Goal: Task Accomplishment & Management: Manage account settings

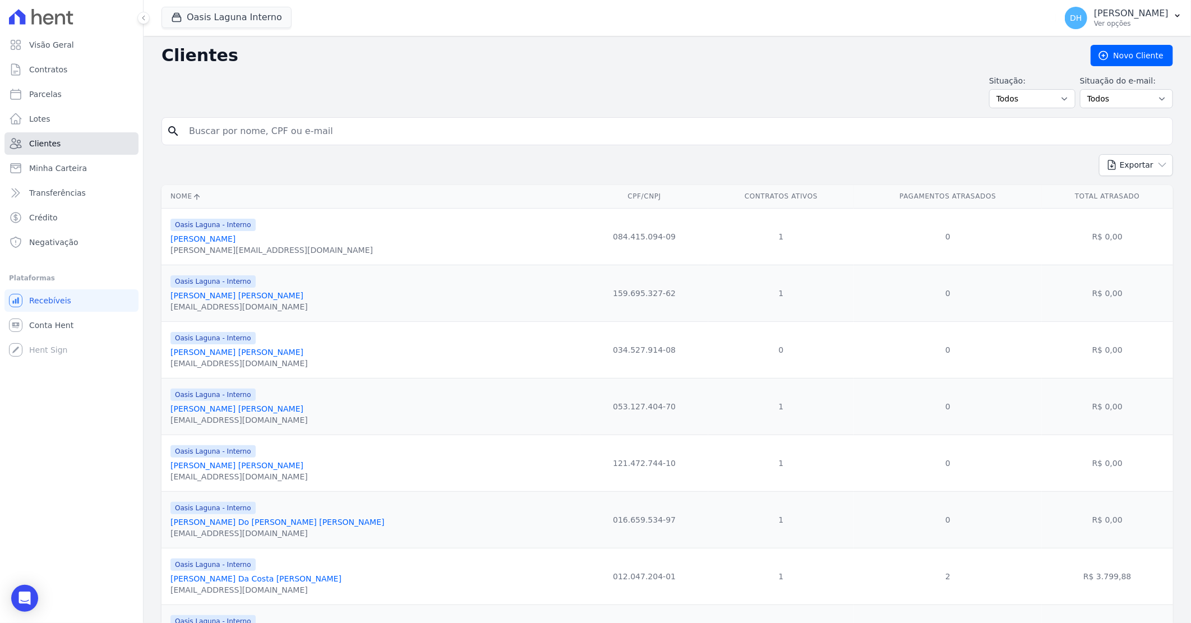
click at [64, 144] on link "Clientes" at bounding box center [71, 143] width 134 height 22
click at [201, 15] on button "Oasis Laguna Interno" at bounding box center [227, 17] width 130 height 21
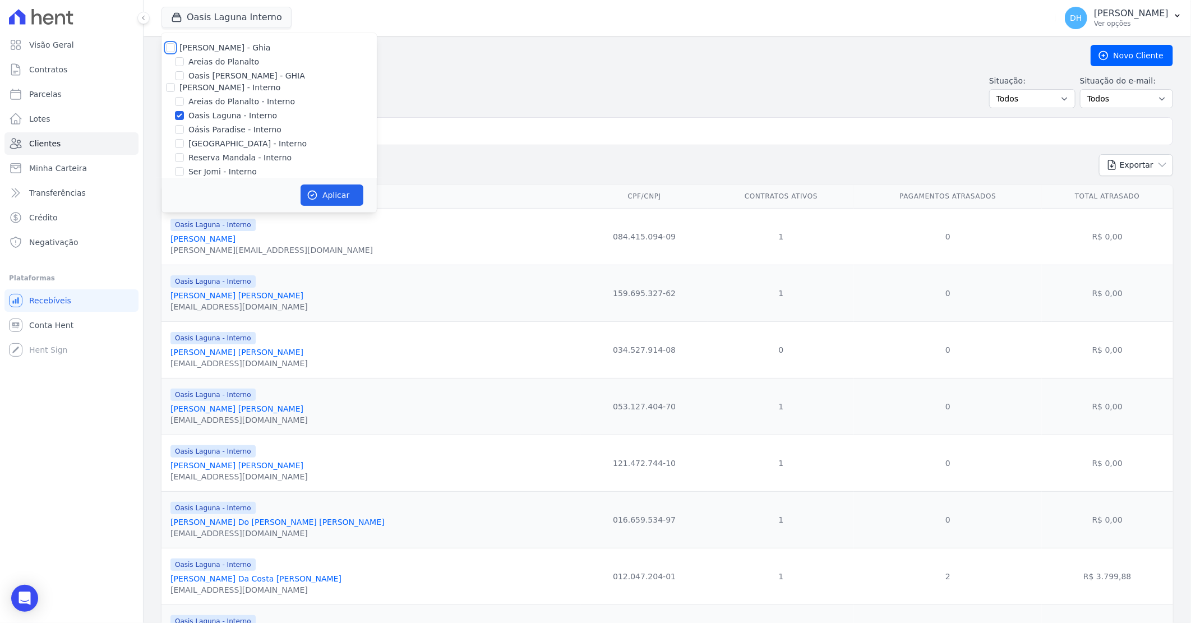
click at [168, 49] on input "[PERSON_NAME] - Ghia" at bounding box center [170, 47] width 9 height 9
checkbox input "true"
click at [167, 90] on input "[PERSON_NAME] - Interno" at bounding box center [170, 87] width 9 height 9
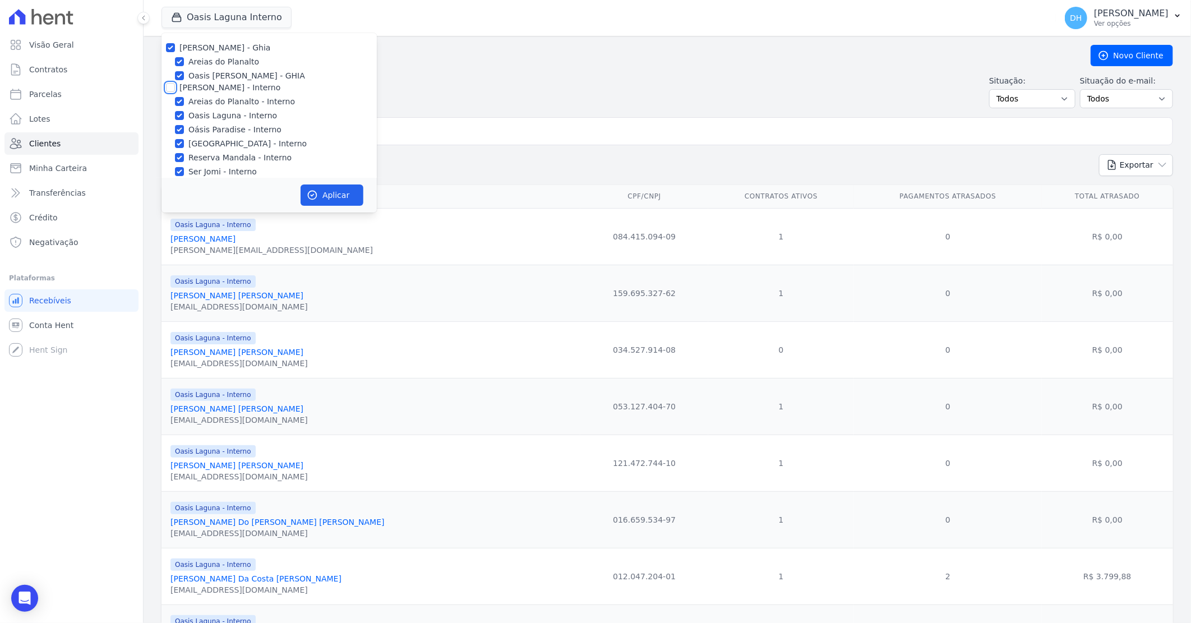
checkbox input "true"
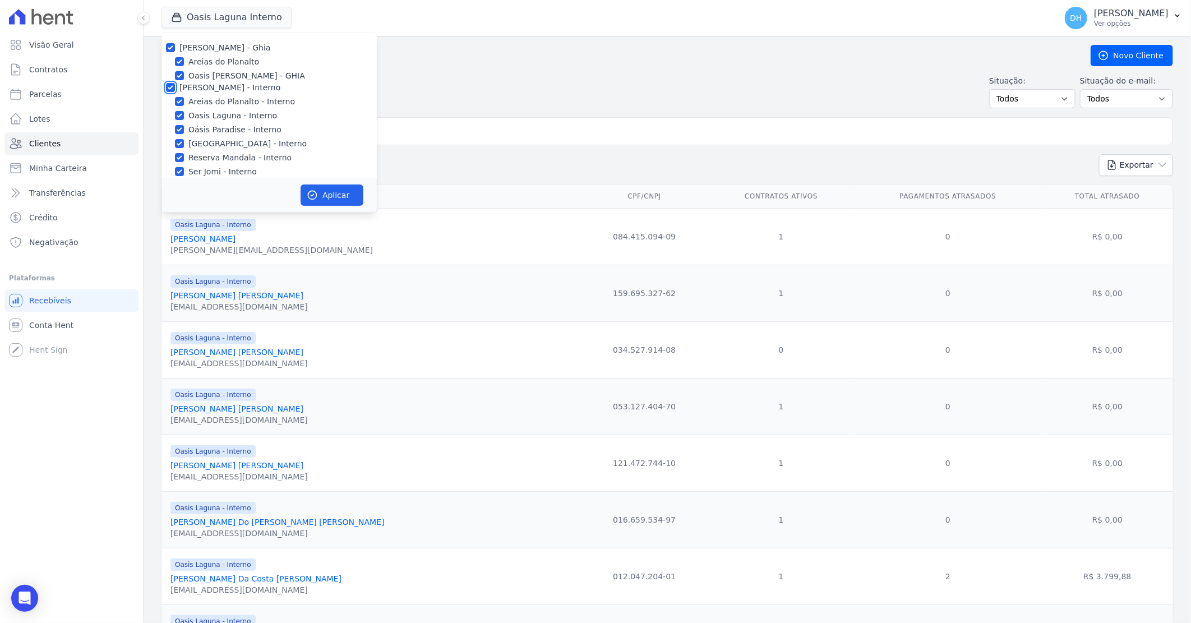
checkbox input "true"
click at [169, 54] on input "[PERSON_NAME]" at bounding box center [170, 58] width 9 height 9
checkbox input "true"
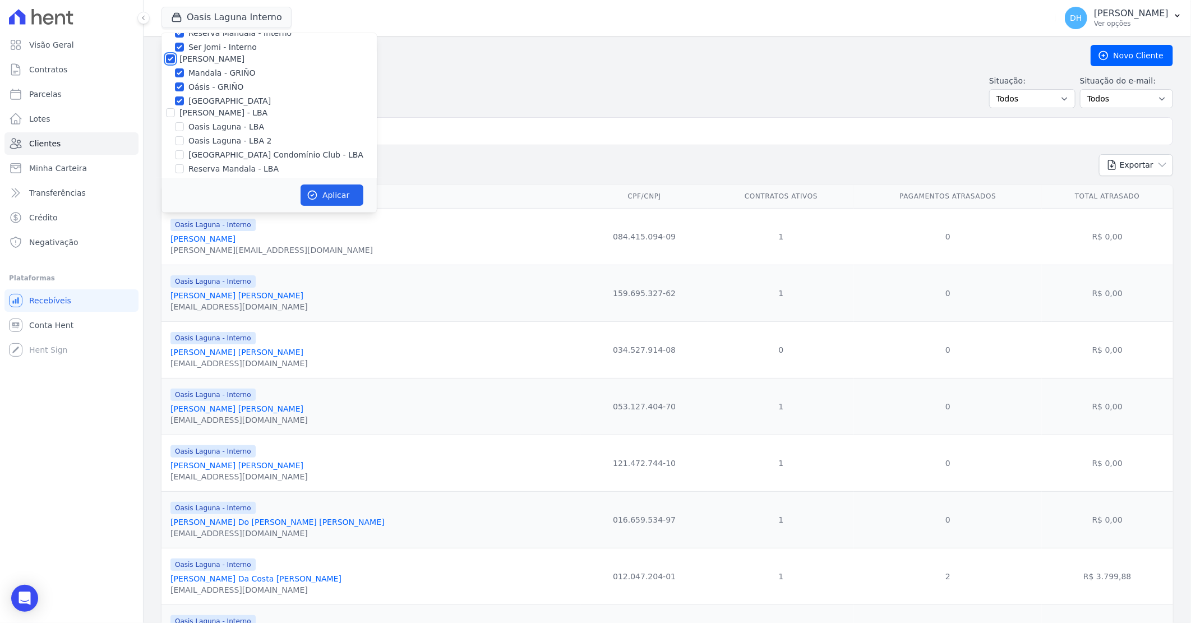
checkbox input "true"
click at [168, 108] on input "[PERSON_NAME] - LBA" at bounding box center [170, 112] width 9 height 9
checkbox input "true"
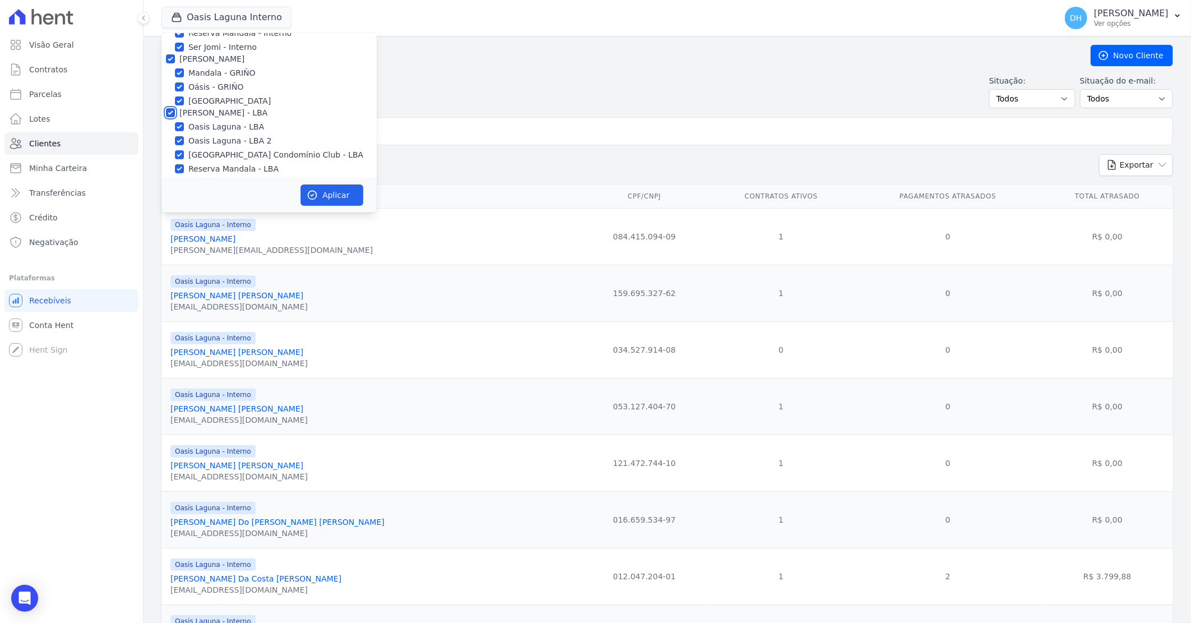
checkbox input "true"
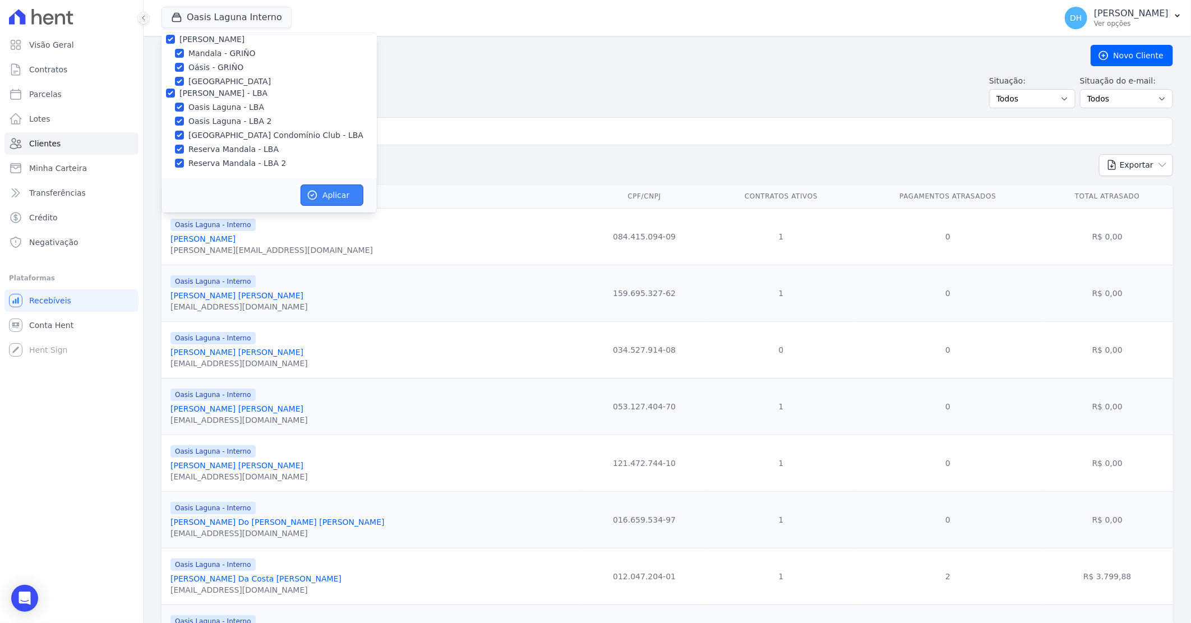
click at [348, 195] on button "Aplicar" at bounding box center [332, 195] width 63 height 21
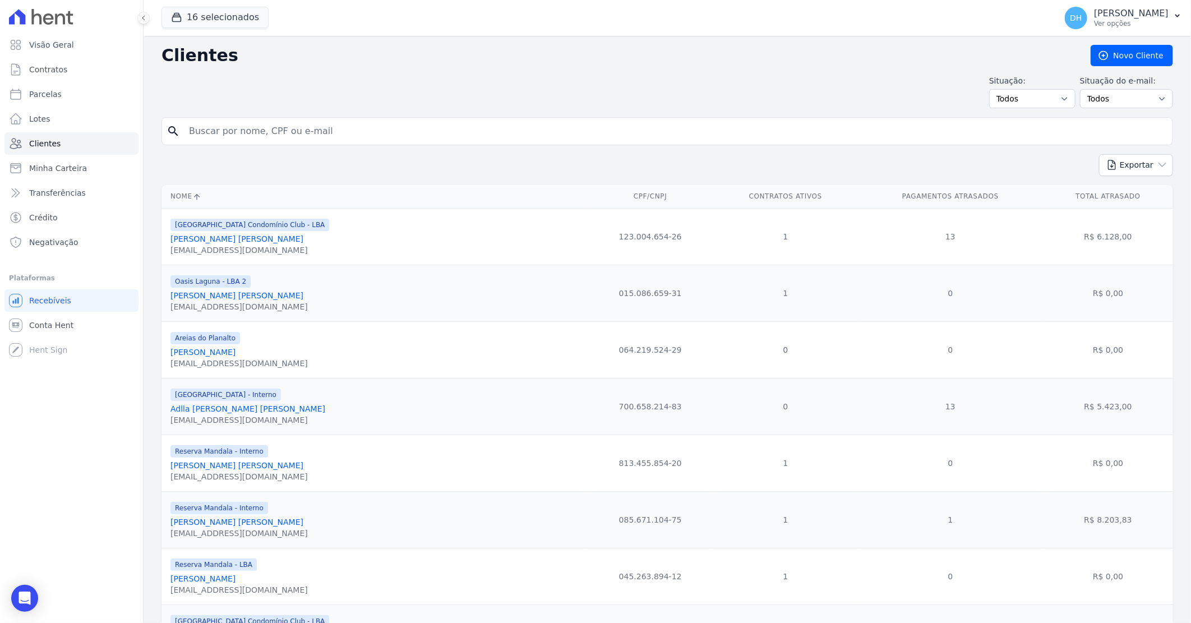
click at [209, 130] on input "search" at bounding box center [675, 131] width 986 height 22
type input "[PERSON_NAME]"
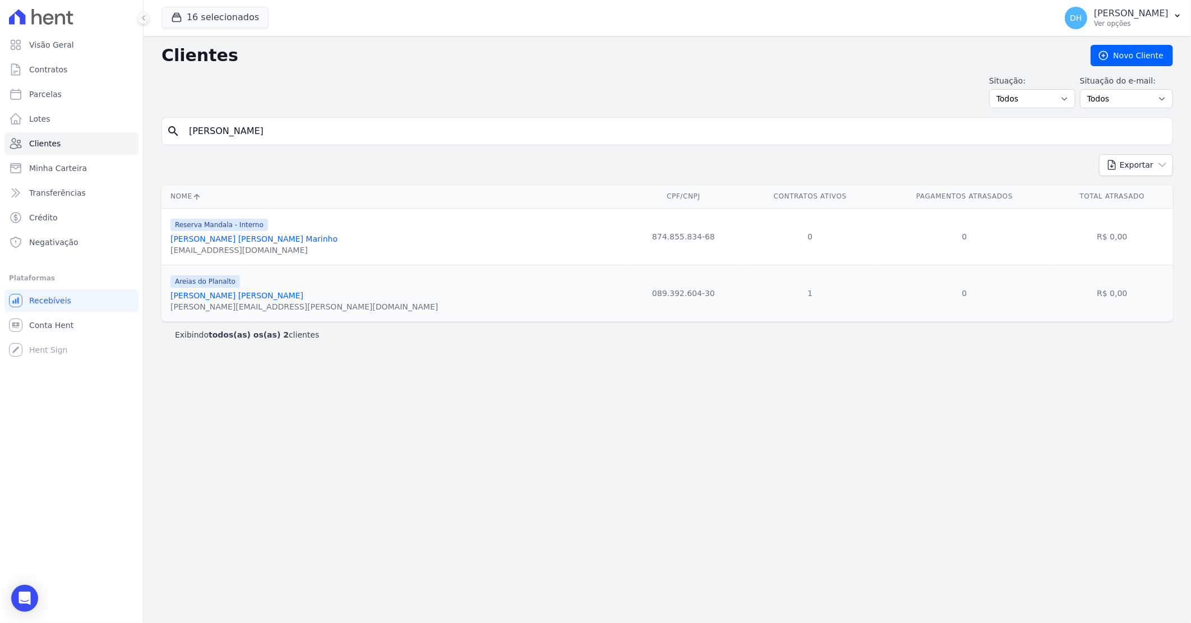
click at [216, 300] on link "[PERSON_NAME] [PERSON_NAME]" at bounding box center [237, 295] width 133 height 9
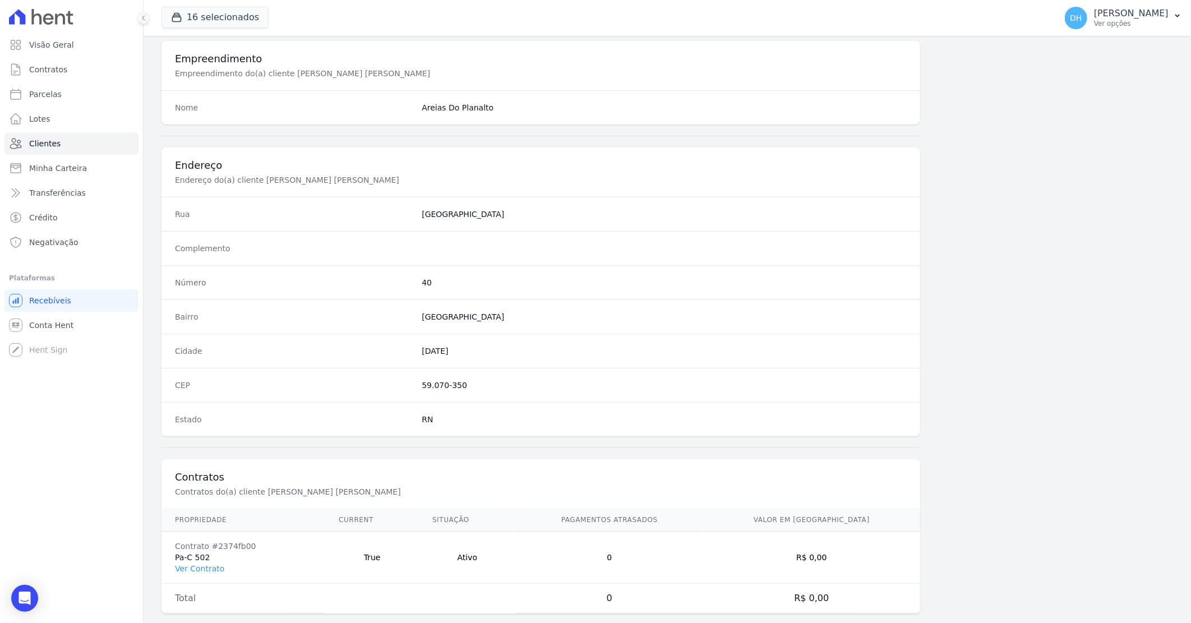
scroll to position [428, 0]
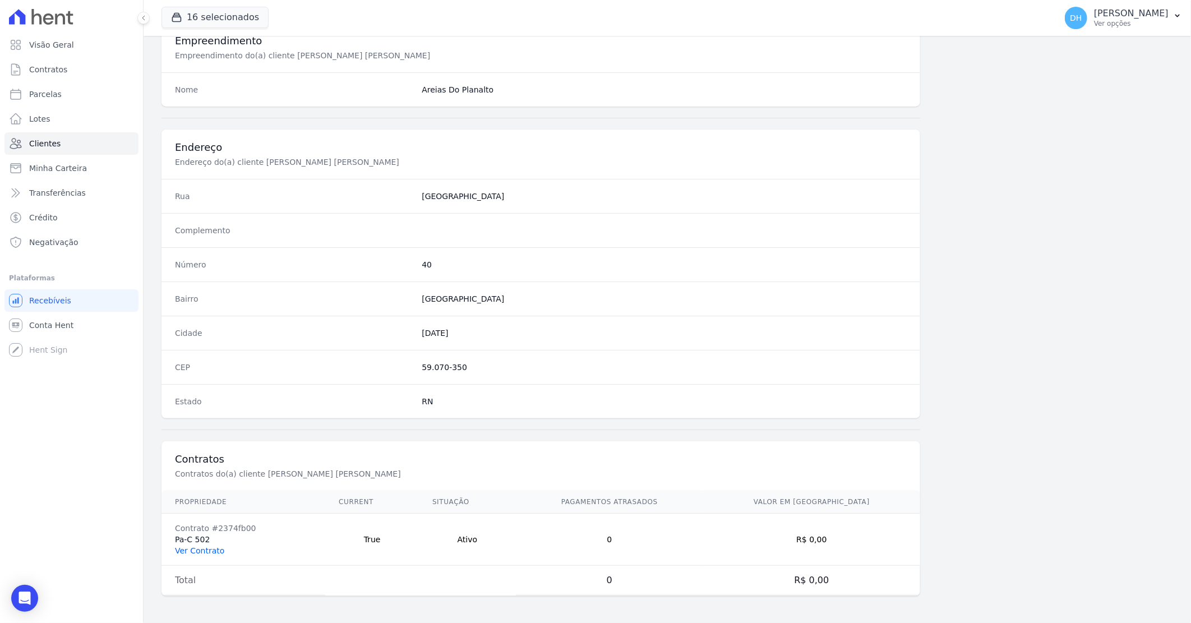
click at [211, 552] on link "Ver Contrato" at bounding box center [199, 550] width 49 height 9
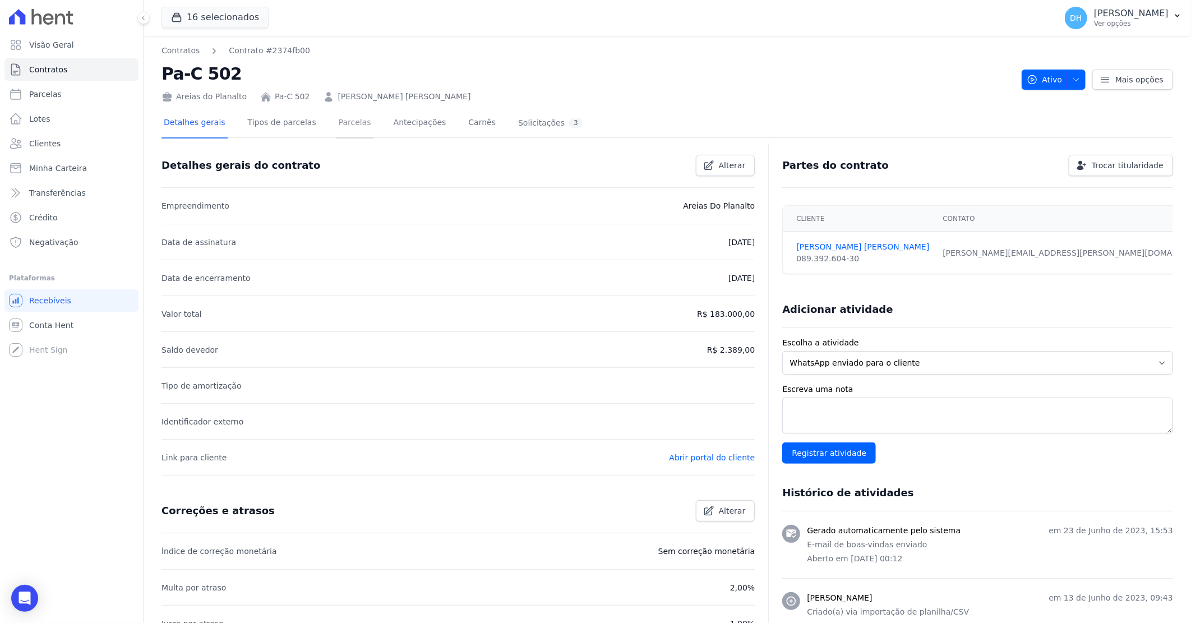
click at [337, 129] on link "Parcelas" at bounding box center [355, 124] width 37 height 30
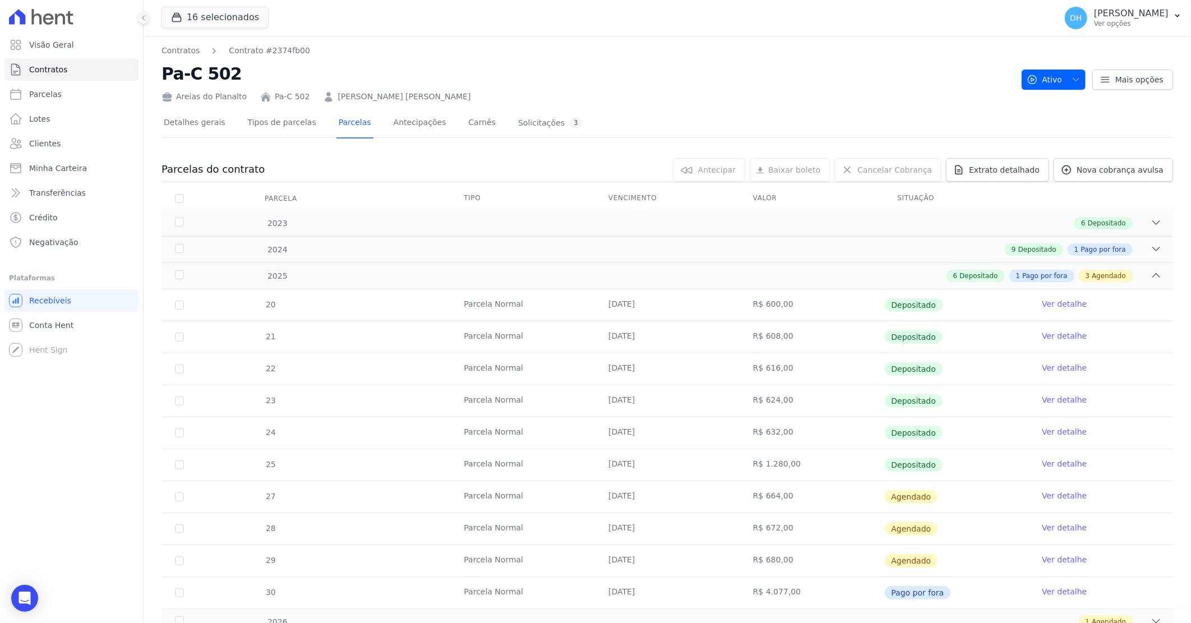
click at [343, 104] on div "Detalhes gerais Tipos de parcelas [GEOGRAPHIC_DATA] Antecipações [PERSON_NAME] …" at bounding box center [668, 381] width 1012 height 557
click at [347, 95] on link "[PERSON_NAME] [PERSON_NAME]" at bounding box center [404, 97] width 133 height 12
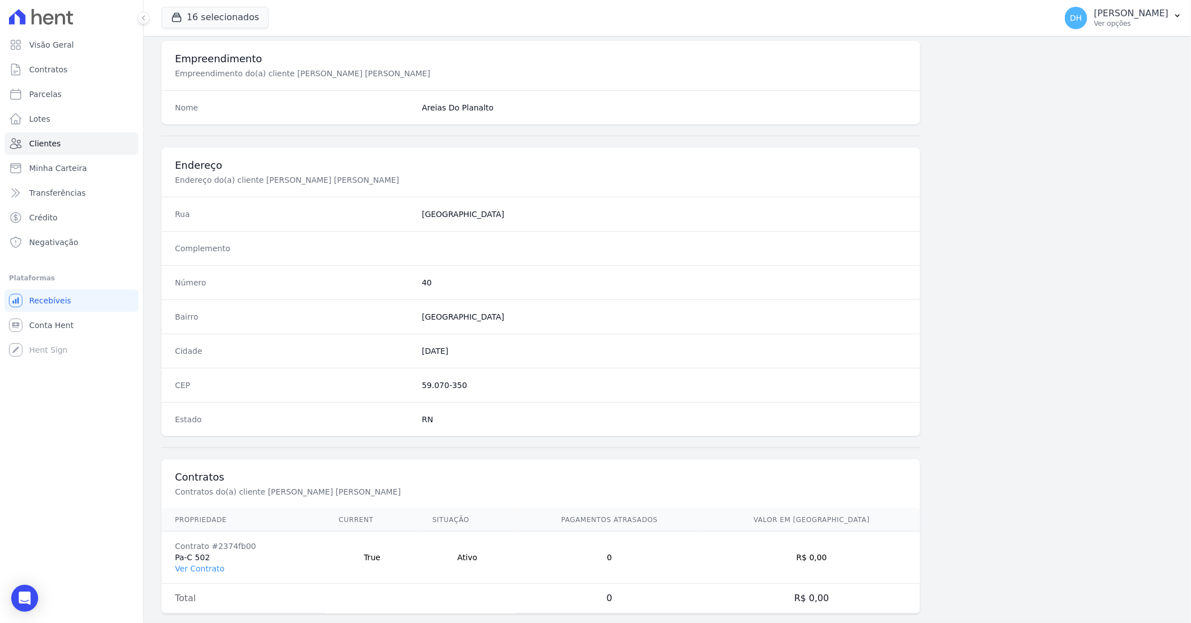
scroll to position [428, 0]
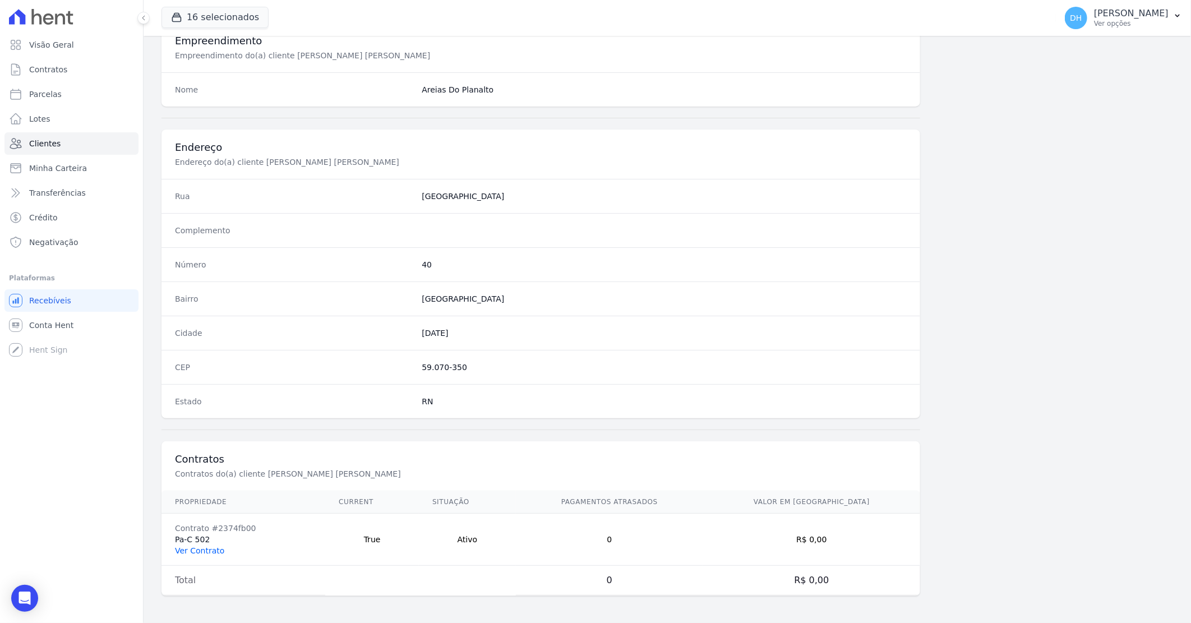
click at [191, 552] on link "Ver Contrato" at bounding box center [199, 550] width 49 height 9
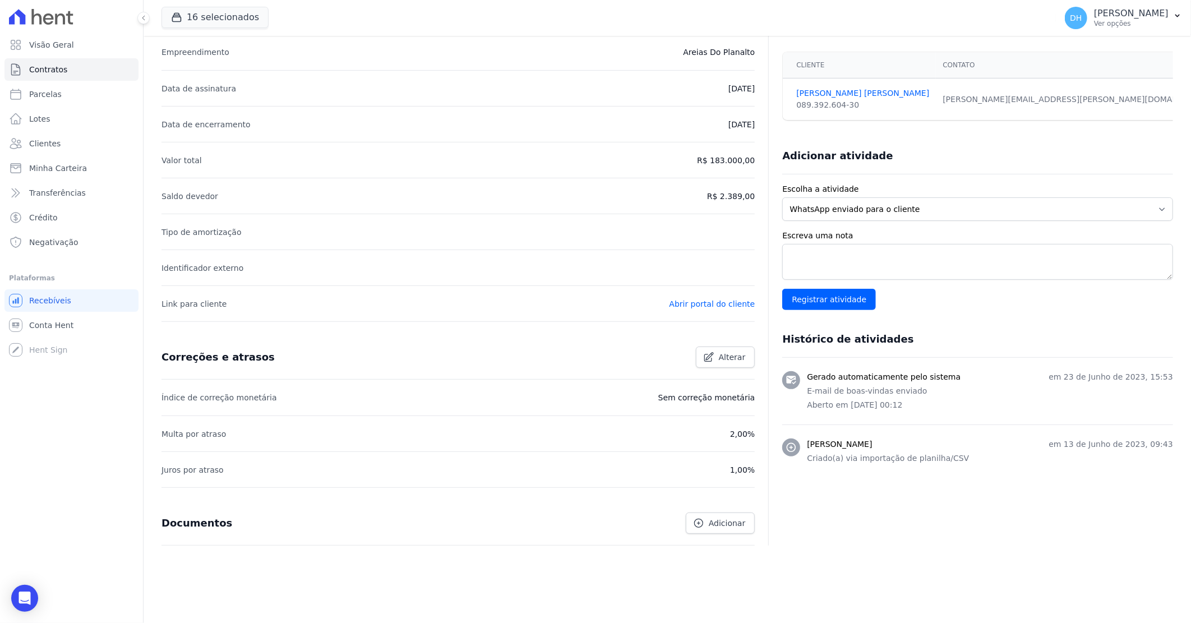
scroll to position [157, 0]
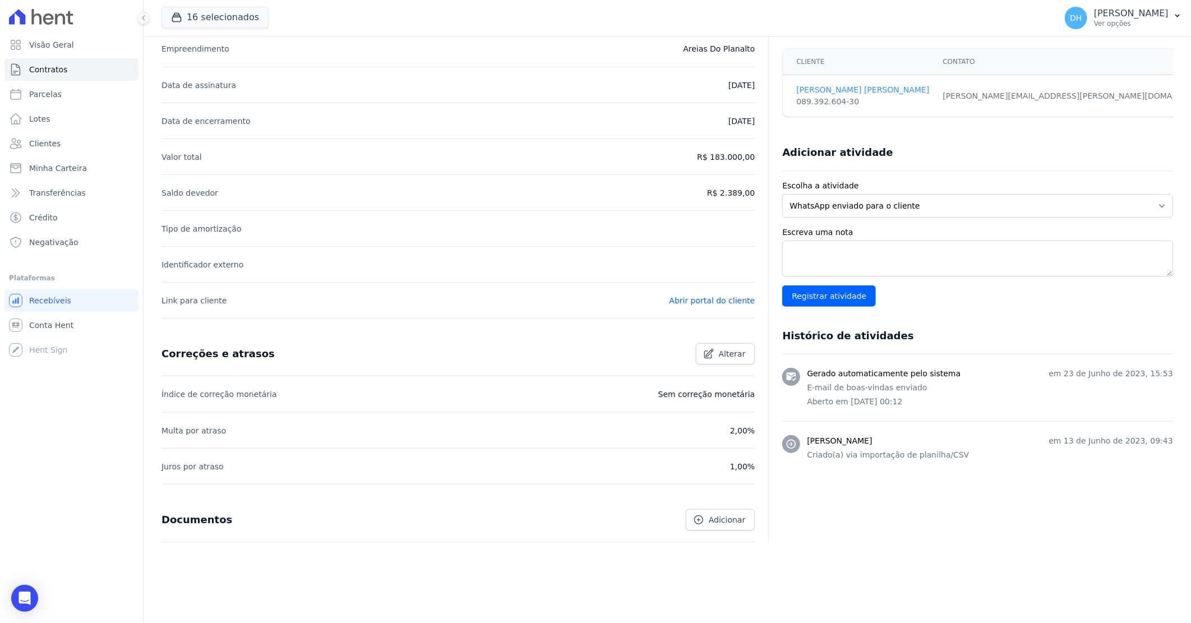
click at [829, 90] on link "[PERSON_NAME] [PERSON_NAME]" at bounding box center [863, 90] width 133 height 12
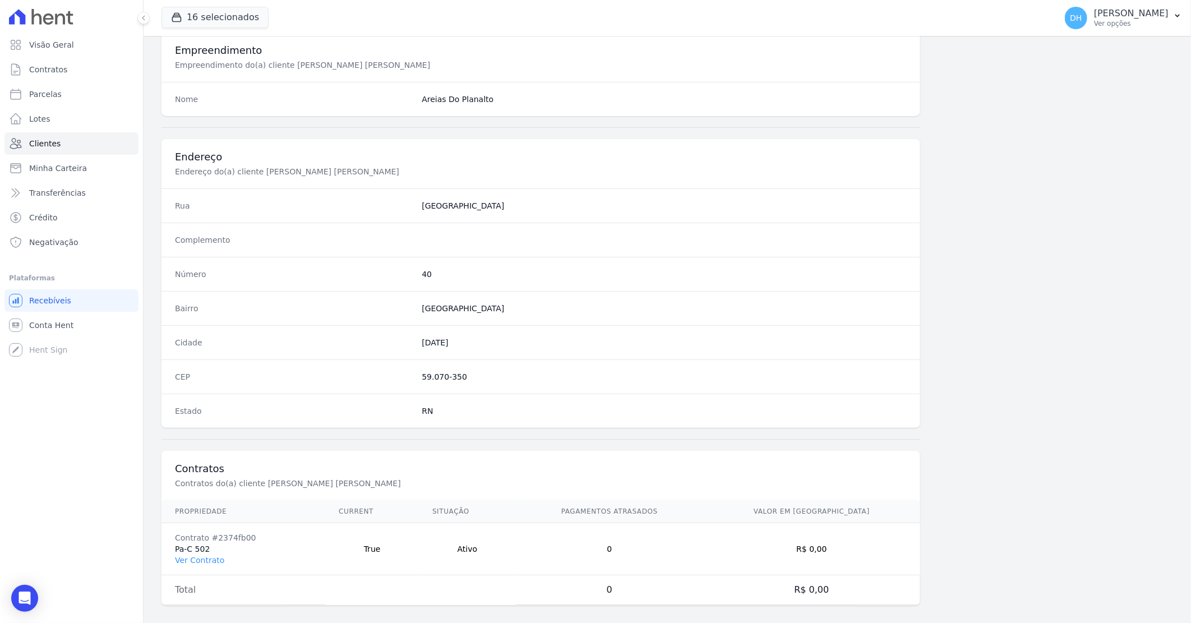
scroll to position [428, 0]
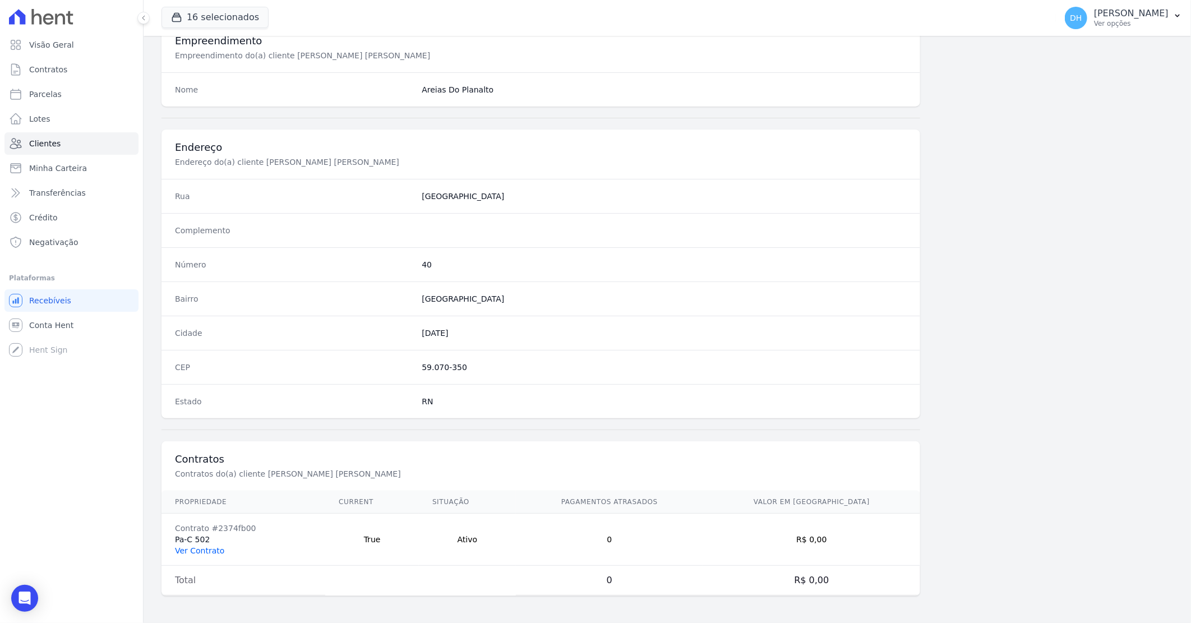
click at [195, 555] on link "Ver Contrato" at bounding box center [199, 550] width 49 height 9
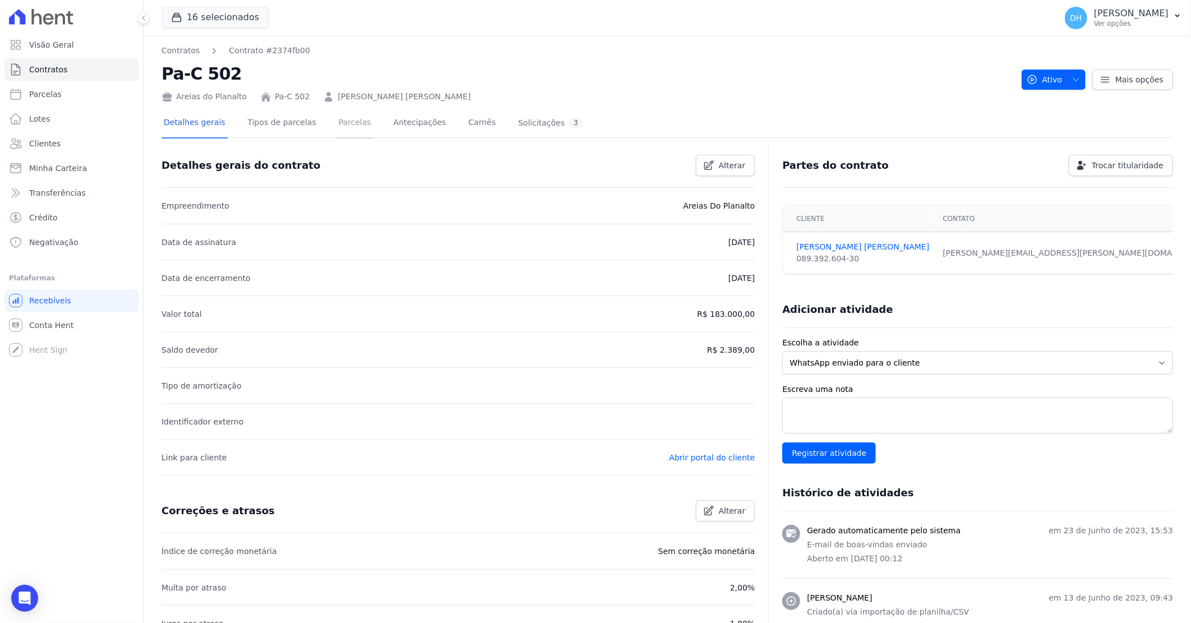
click at [344, 131] on link "Parcelas" at bounding box center [355, 124] width 37 height 30
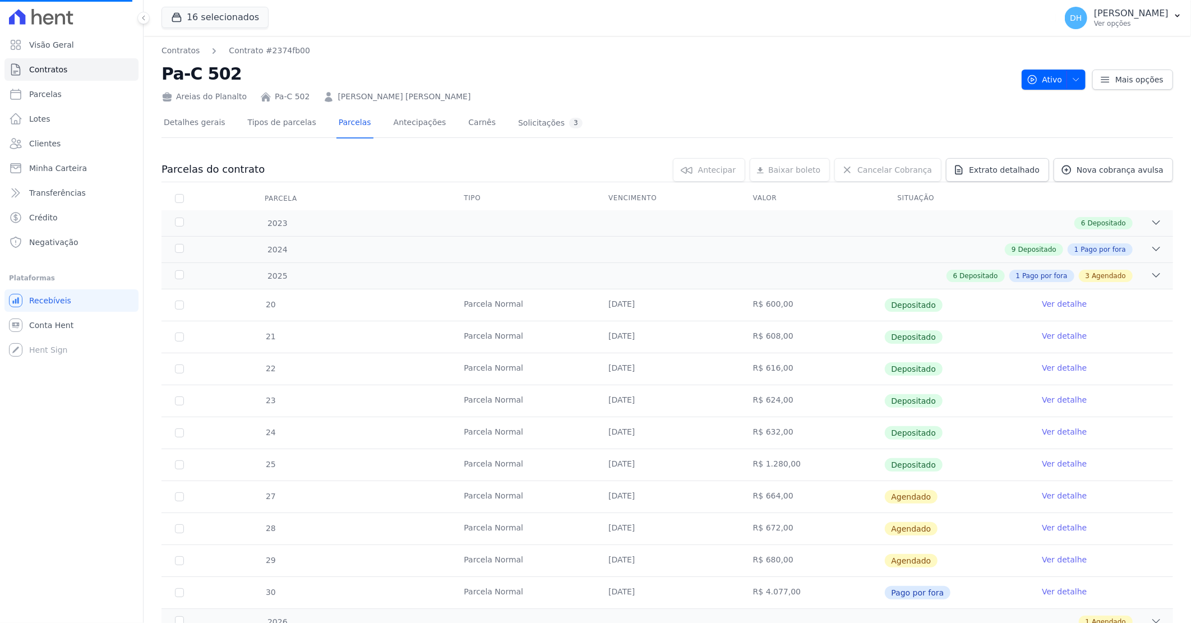
scroll to position [23, 0]
click at [1050, 494] on link "Ver detalhe" at bounding box center [1064, 495] width 45 height 11
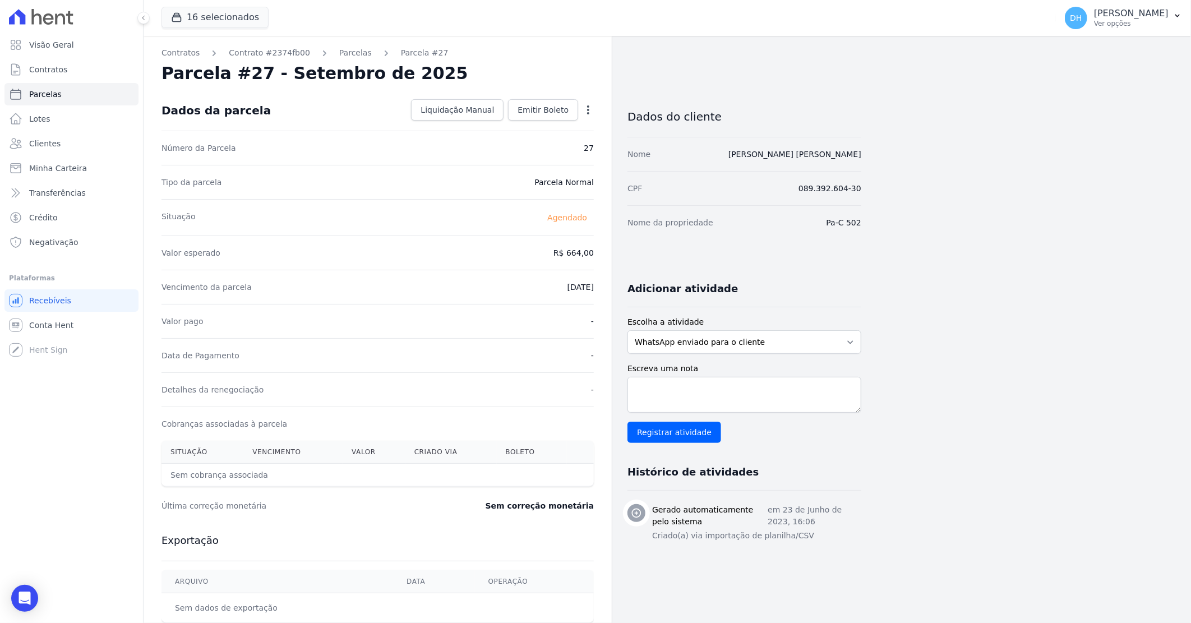
click at [586, 107] on icon "button" at bounding box center [588, 109] width 11 height 11
click at [535, 123] on link "Alterar" at bounding box center [540, 125] width 99 height 20
drag, startPoint x: 558, startPoint y: 254, endPoint x: 613, endPoint y: 254, distance: 54.4
click at [613, 254] on div "Contratos Contrato #2374fb00 [GEOGRAPHIC_DATA] Parcela #27 [GEOGRAPHIC_DATA] #2…" at bounding box center [503, 396] width 718 height 720
type input "1312.00"
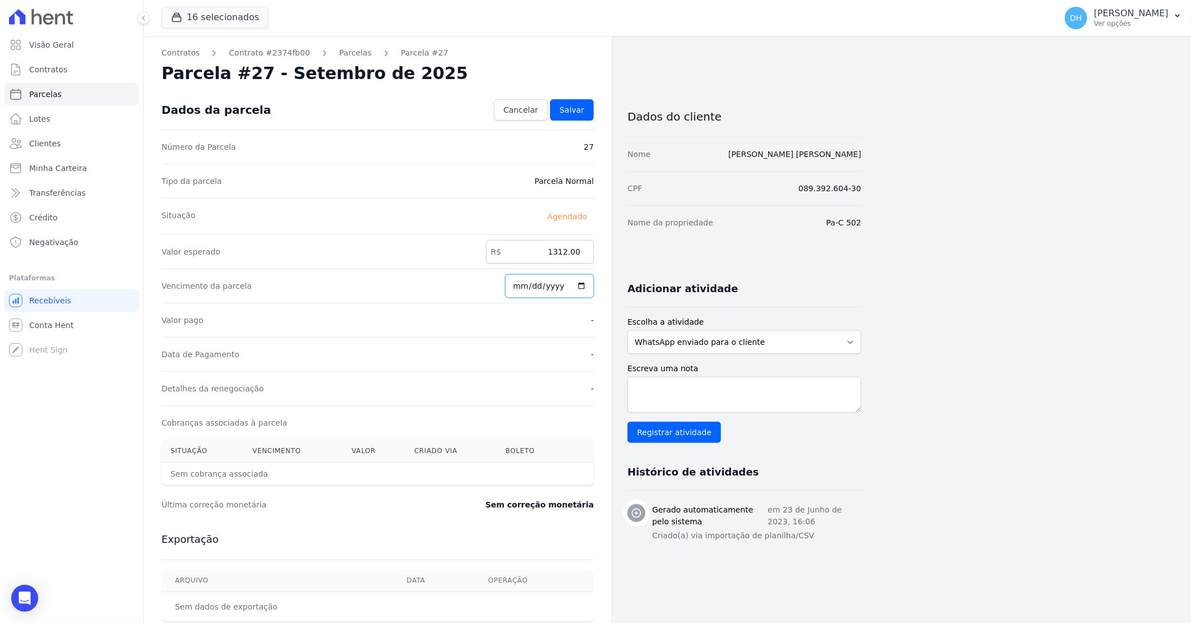
click at [535, 288] on input "[DATE]" at bounding box center [549, 286] width 89 height 24
type input "[DATE]"
click at [577, 105] on span "Salvar" at bounding box center [572, 109] width 25 height 11
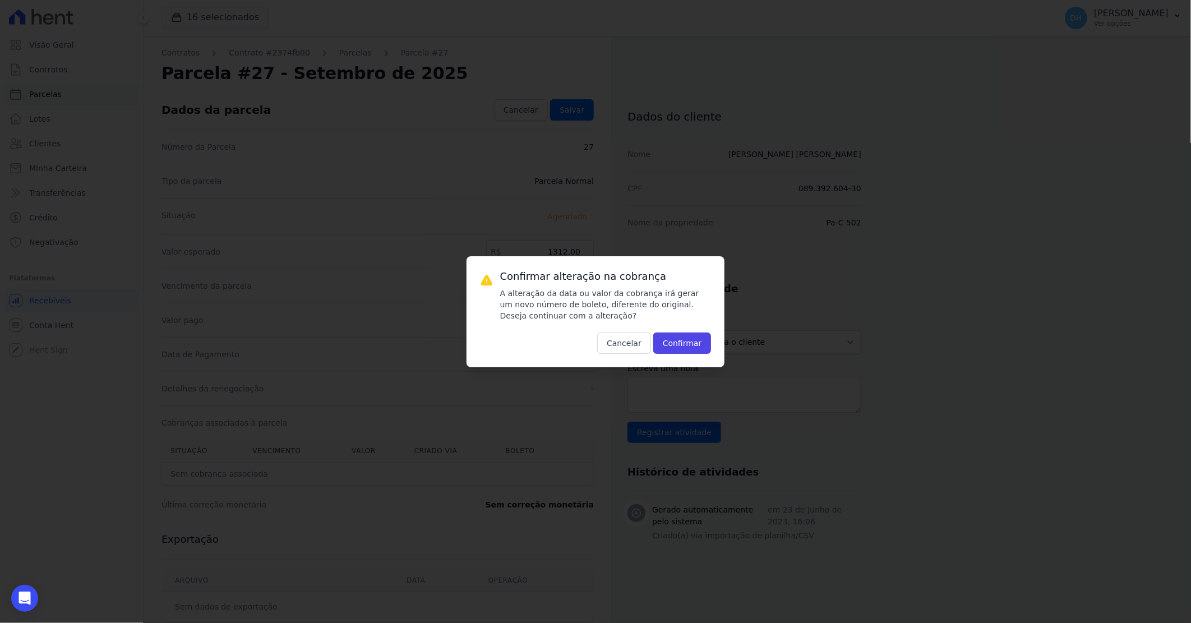
click at [681, 337] on button "Confirmar" at bounding box center [683, 343] width 58 height 21
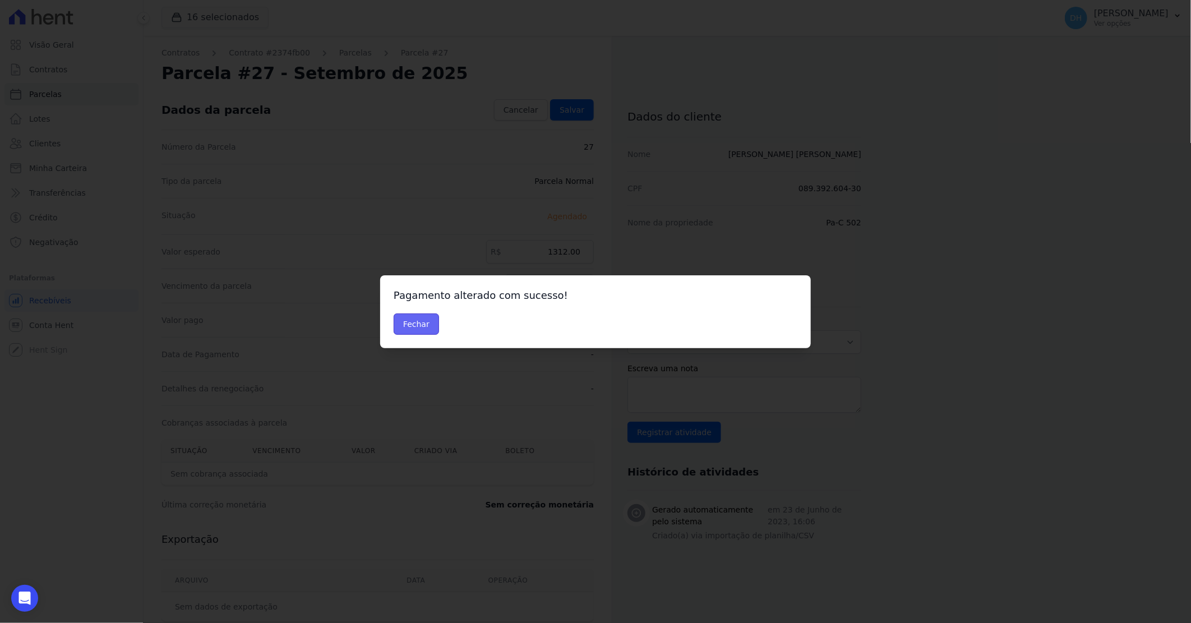
click at [413, 326] on button "Fechar" at bounding box center [416, 324] width 45 height 21
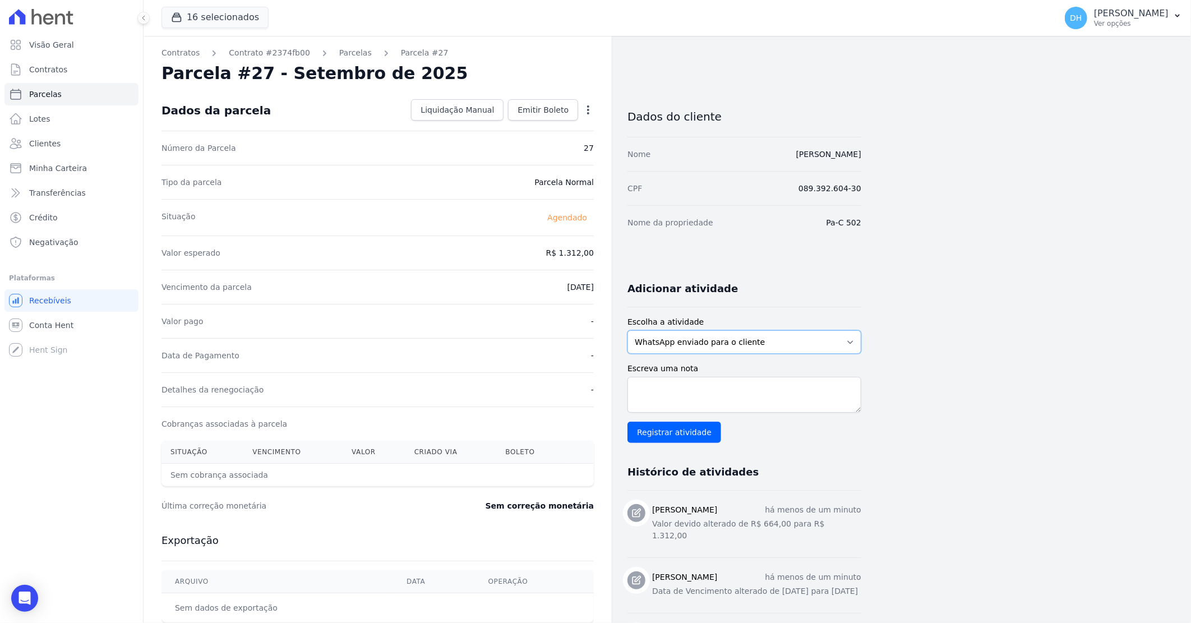
click at [734, 346] on select "WhatsApp enviado para o cliente Adicionar um comentário Ligação feita para o cl…" at bounding box center [745, 342] width 234 height 24
select select "note"
click at [628, 330] on select "WhatsApp enviado para o cliente Adicionar um comentário Ligação feita para o cl…" at bounding box center [745, 342] width 234 height 24
click at [655, 391] on textarea "Escreva uma nota" at bounding box center [745, 395] width 234 height 36
type textarea "Setembro e Outubro/2025 com desconto antencipados."
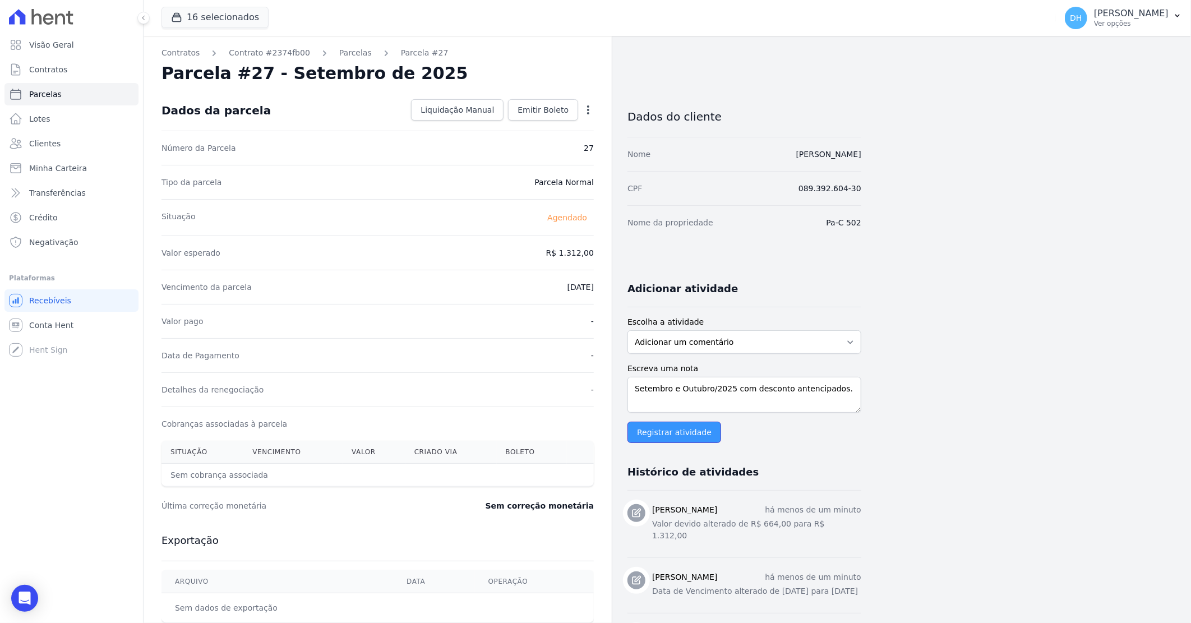
click at [686, 435] on input "Registrar atividade" at bounding box center [675, 432] width 94 height 21
click at [550, 110] on span "Emitir Boleto" at bounding box center [543, 109] width 51 height 11
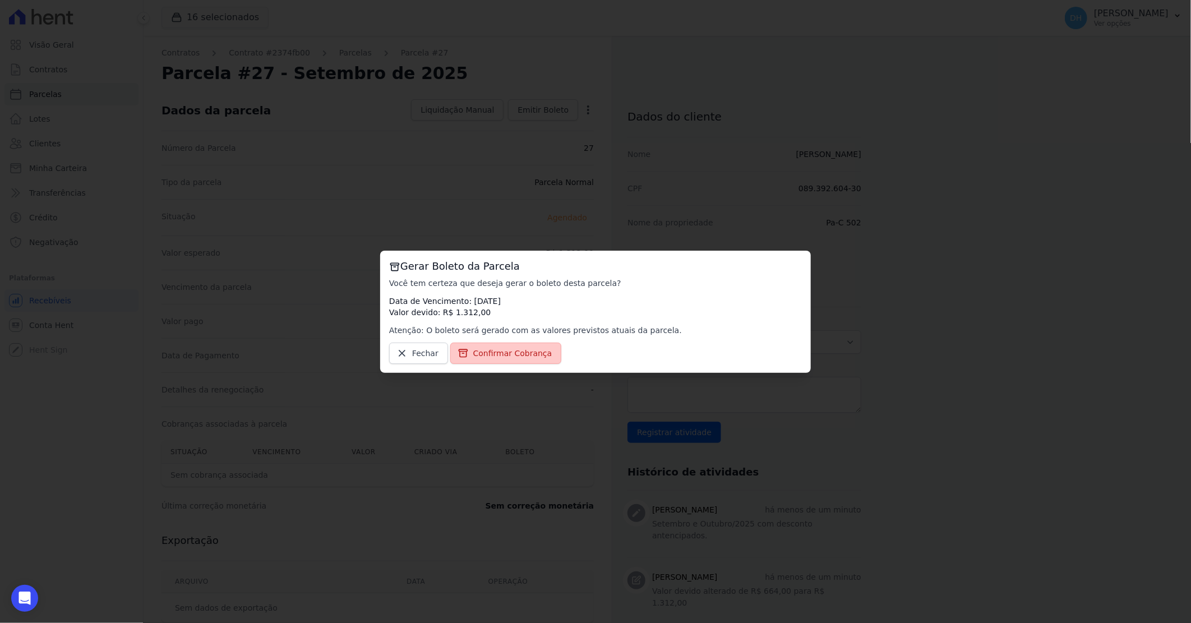
click at [503, 351] on span "Confirmar Cobrança" at bounding box center [512, 353] width 79 height 11
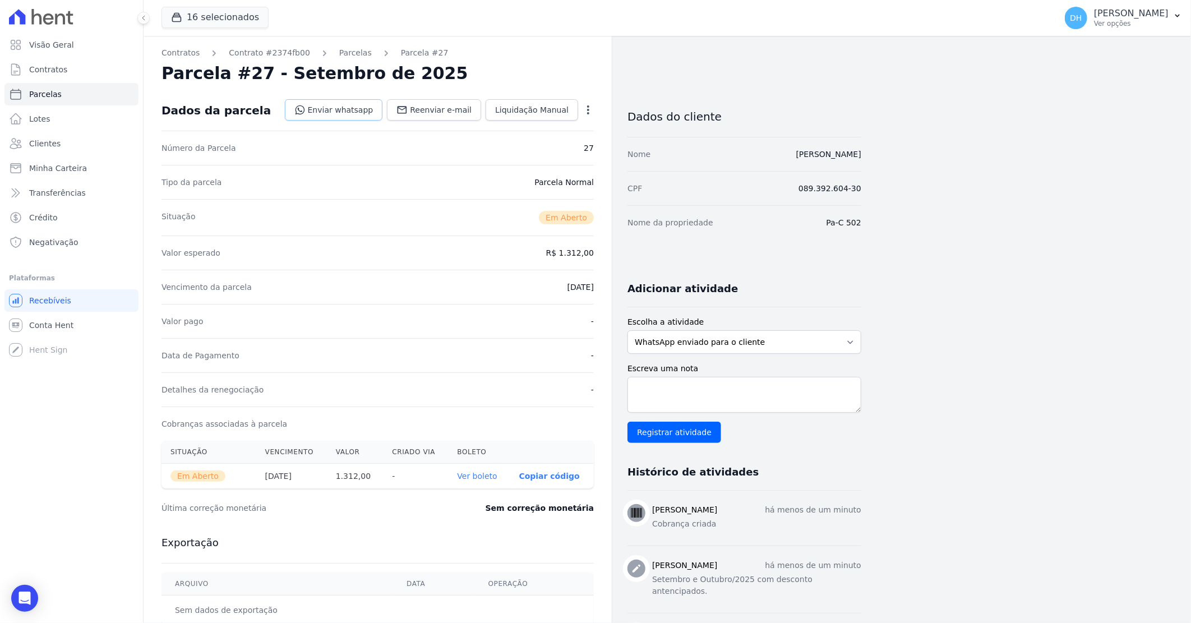
click at [349, 107] on link "Enviar whatsapp" at bounding box center [334, 109] width 98 height 21
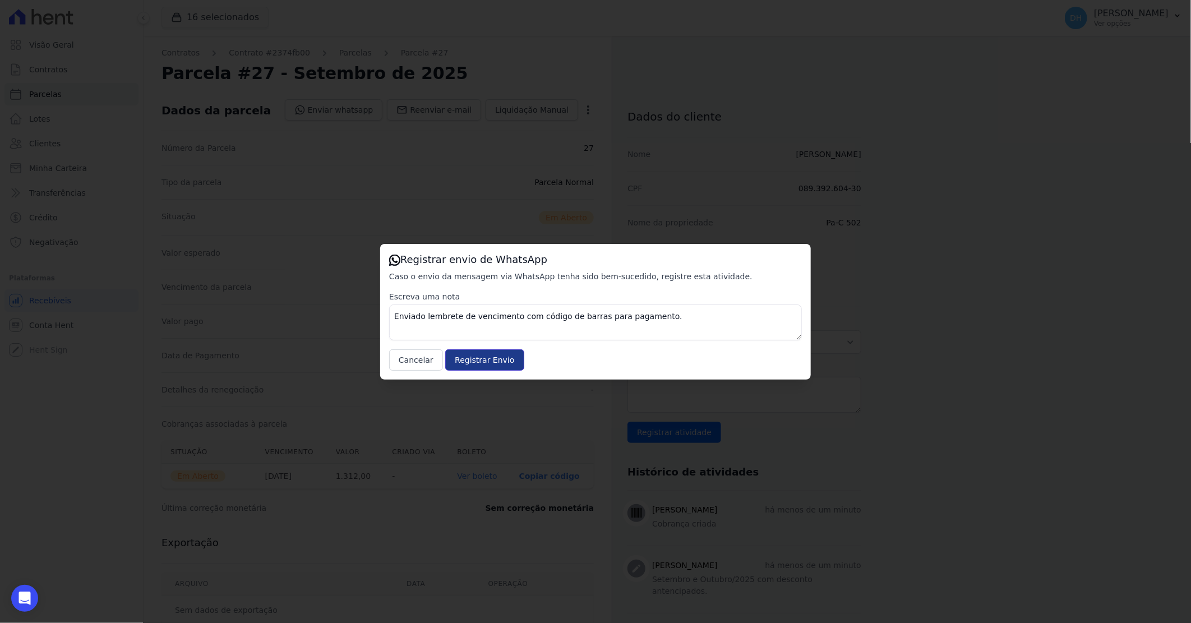
click at [472, 361] on input "Registrar Envio" at bounding box center [484, 359] width 79 height 21
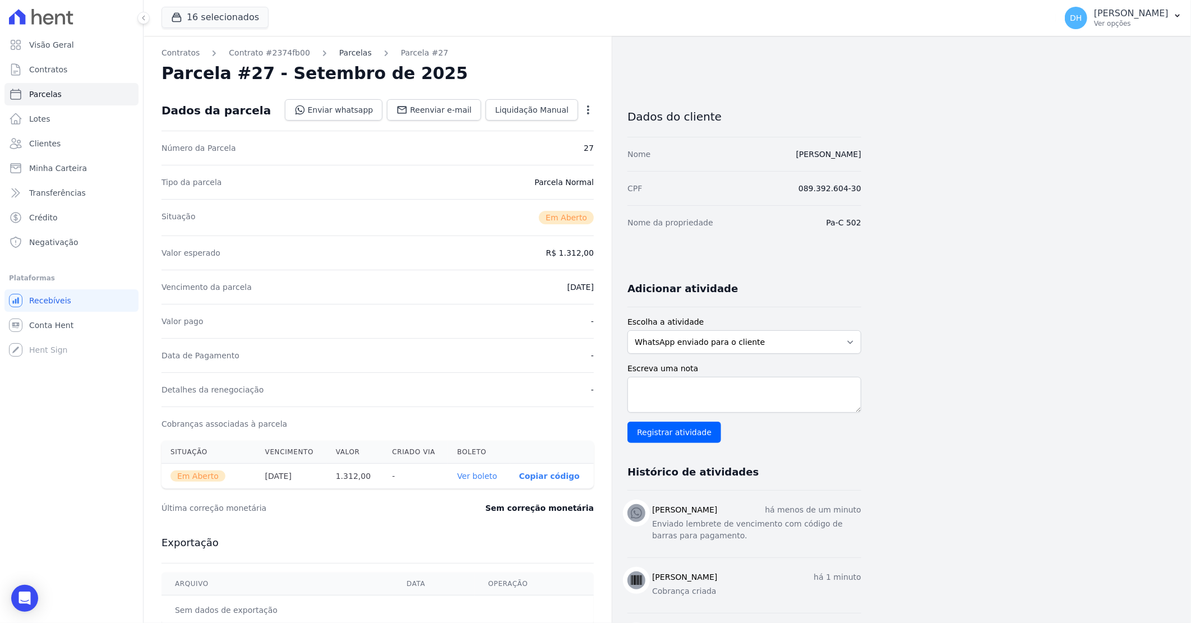
click at [341, 54] on link "Parcelas" at bounding box center [355, 53] width 33 height 12
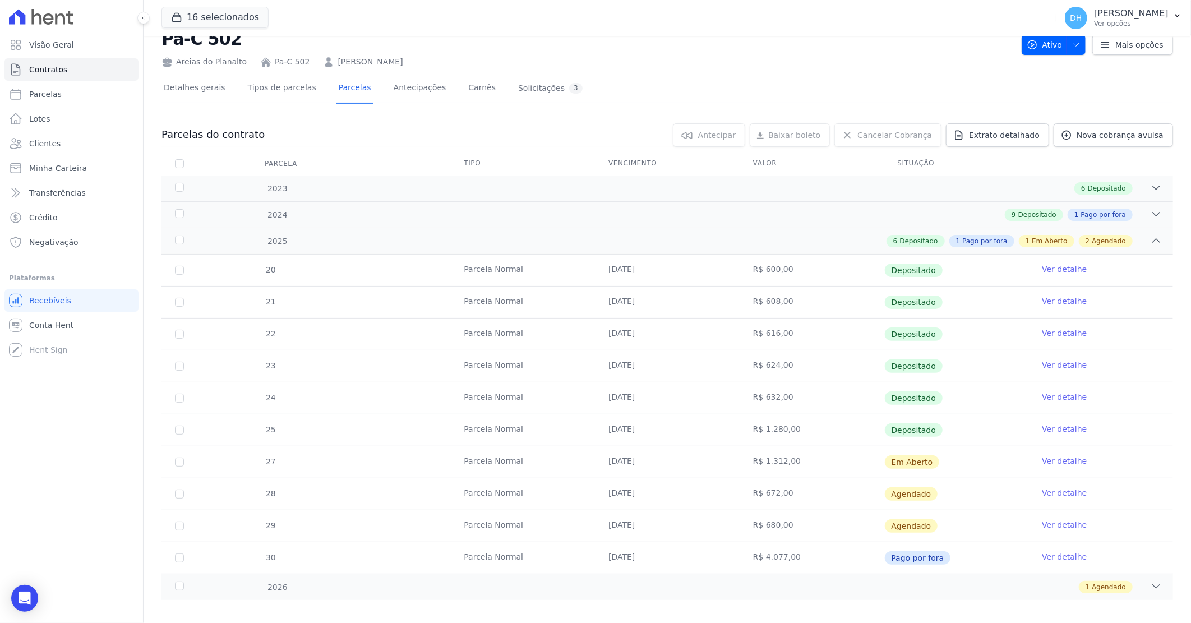
scroll to position [45, 0]
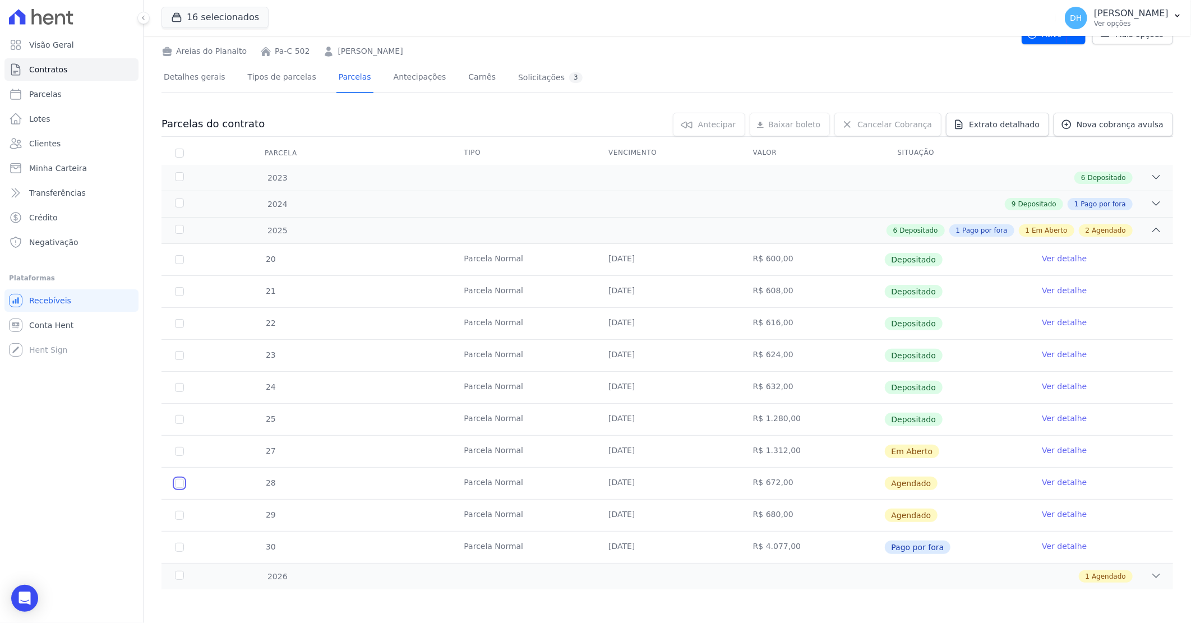
click at [178, 485] on input "checkbox" at bounding box center [179, 483] width 9 height 9
checkbox input "true"
click at [924, 122] on span "Cancelar Cobrança" at bounding box center [895, 124] width 75 height 11
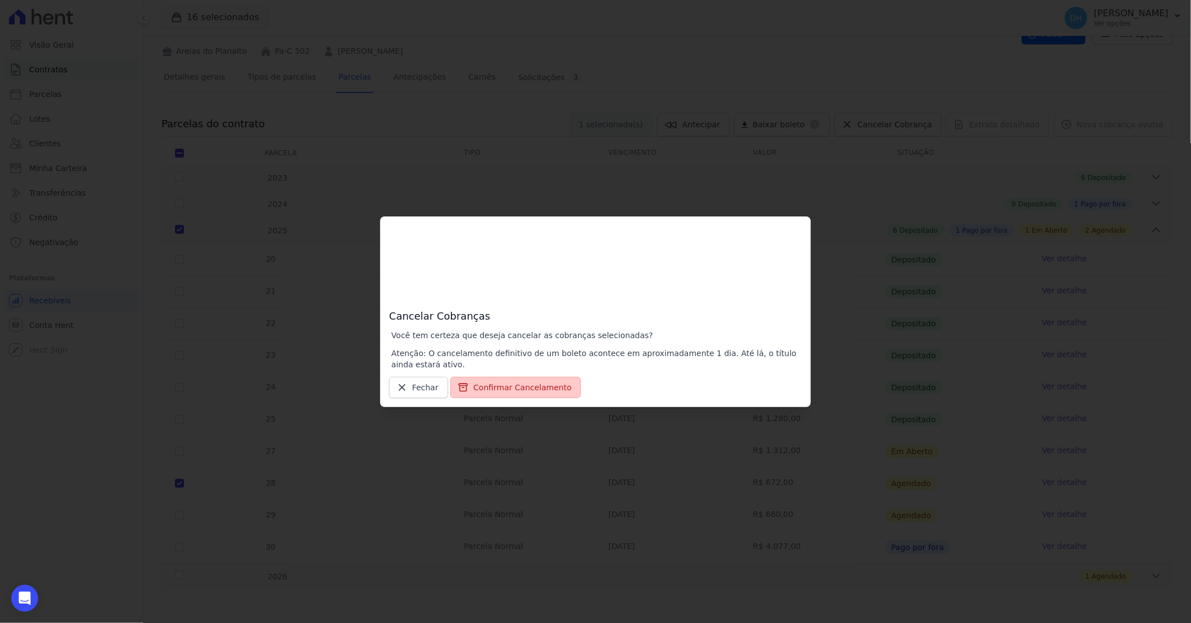
click at [508, 390] on button "Confirmar Cancelamento" at bounding box center [515, 387] width 131 height 21
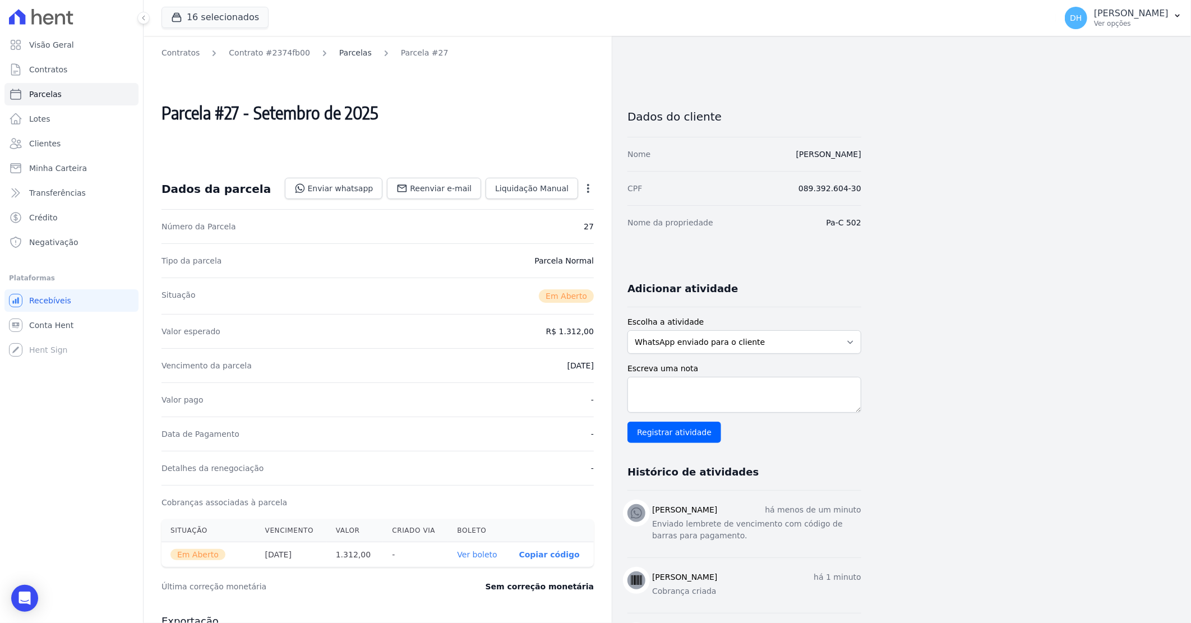
click at [339, 56] on link "Parcelas" at bounding box center [355, 53] width 33 height 12
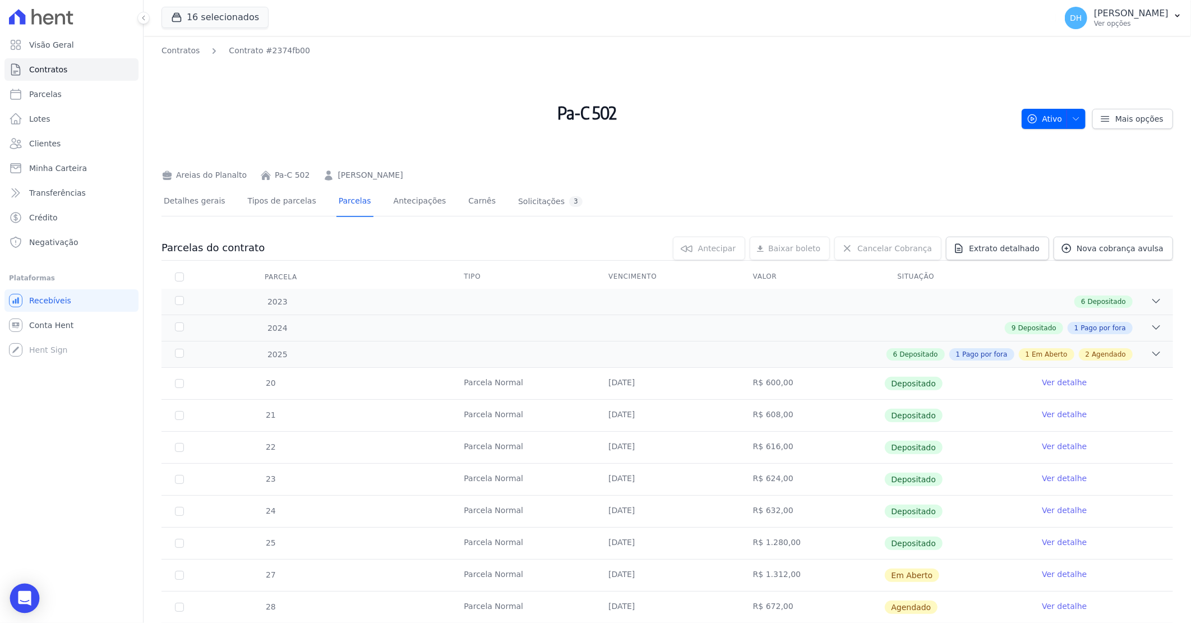
click at [29, 592] on div "Open Intercom Messenger" at bounding box center [25, 599] width 30 height 30
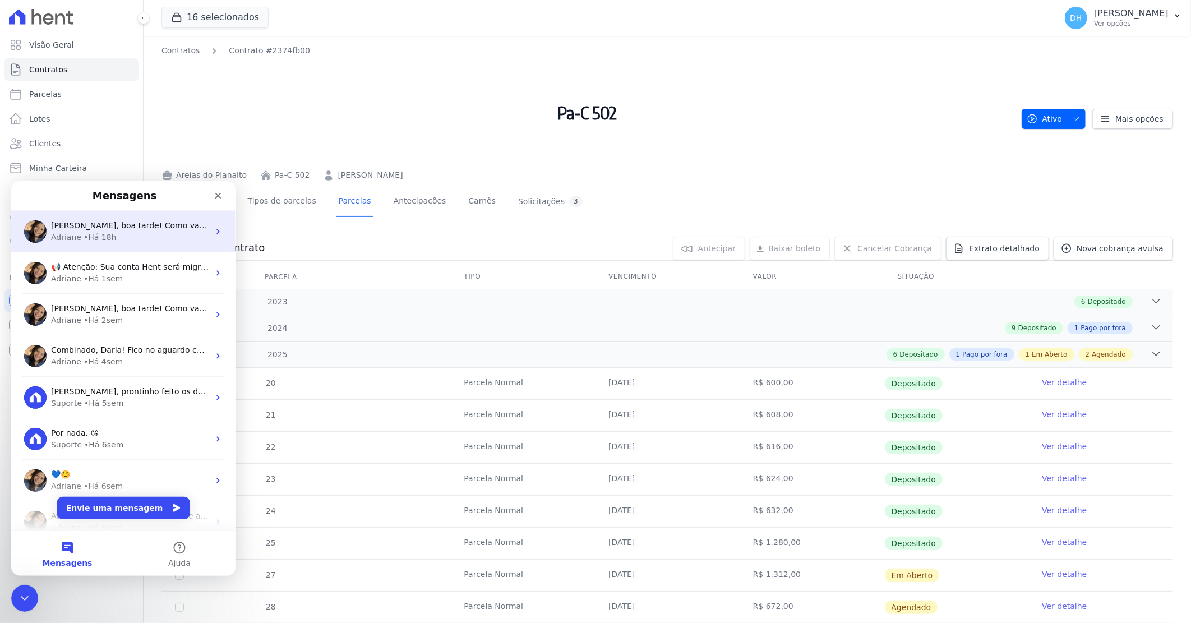
click at [132, 233] on div "Adriane • Há 18h" at bounding box center [130, 237] width 158 height 12
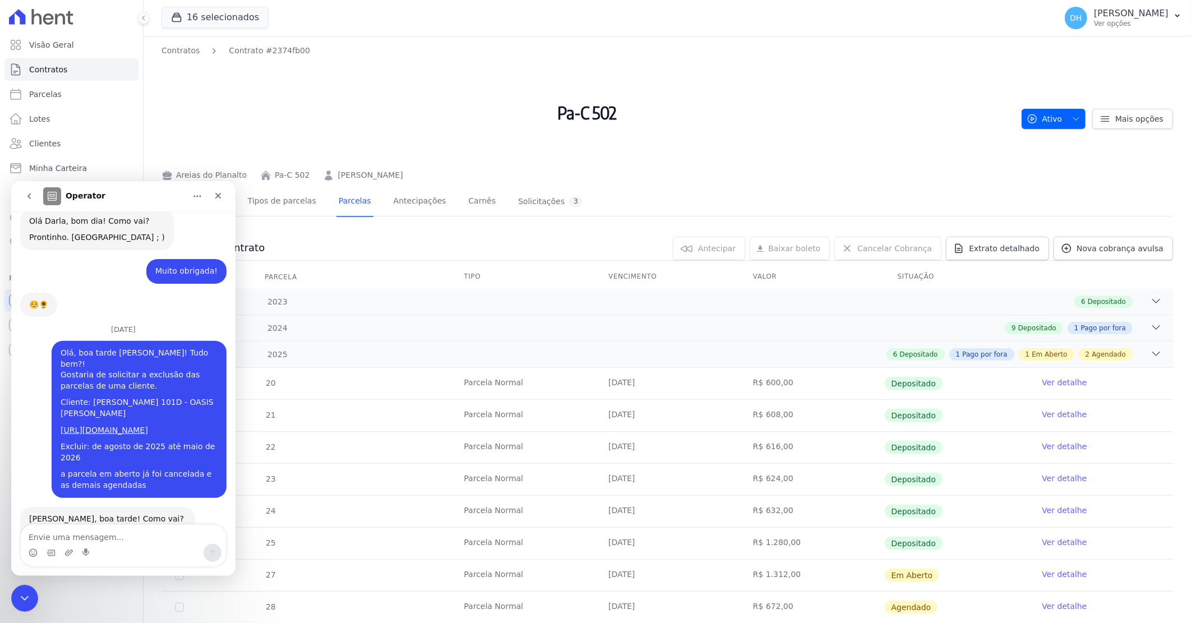
scroll to position [324, 0]
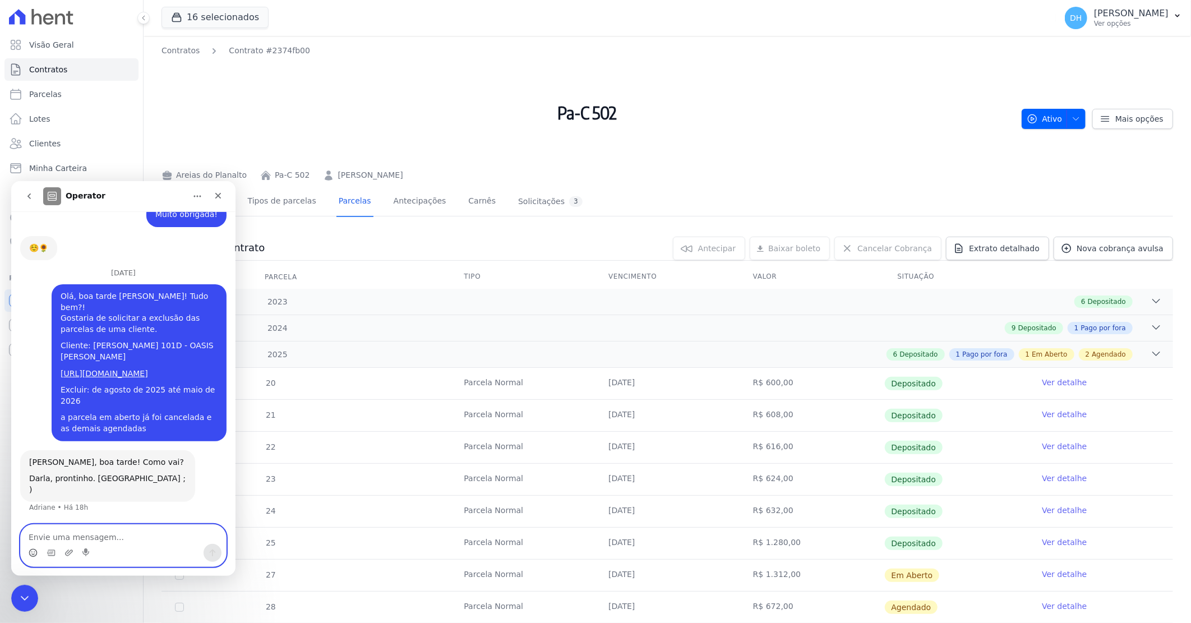
click at [30, 549] on icon "Selecionador de Emoji" at bounding box center [33, 552] width 9 height 9
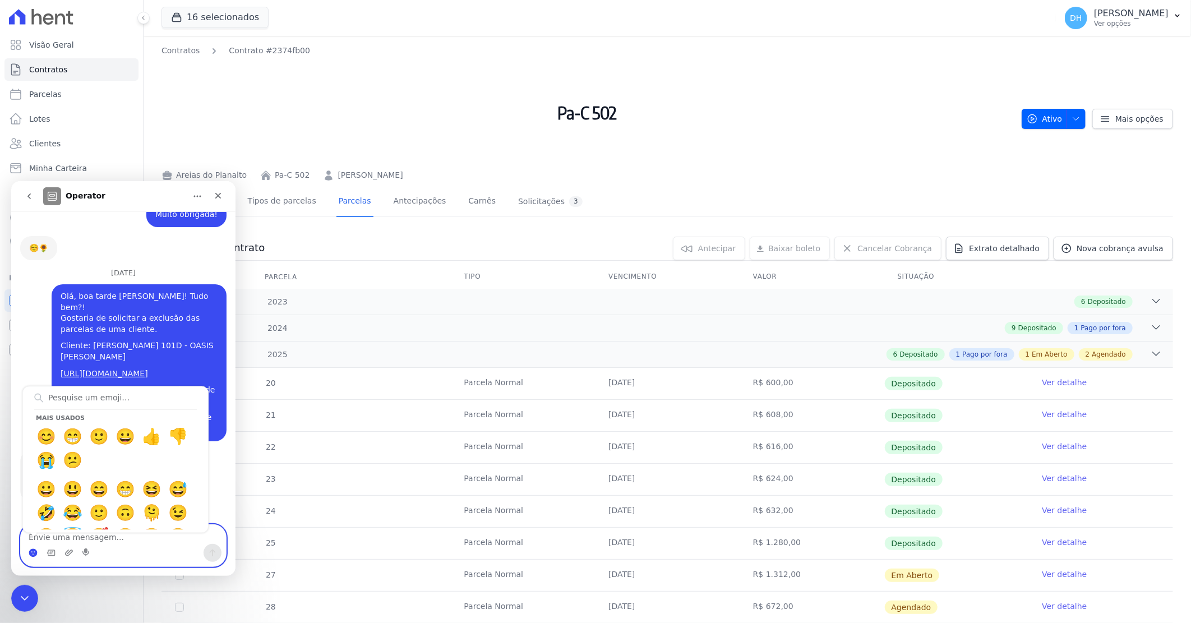
click at [31, 554] on circle "Selecionador de Emoji" at bounding box center [32, 552] width 7 height 7
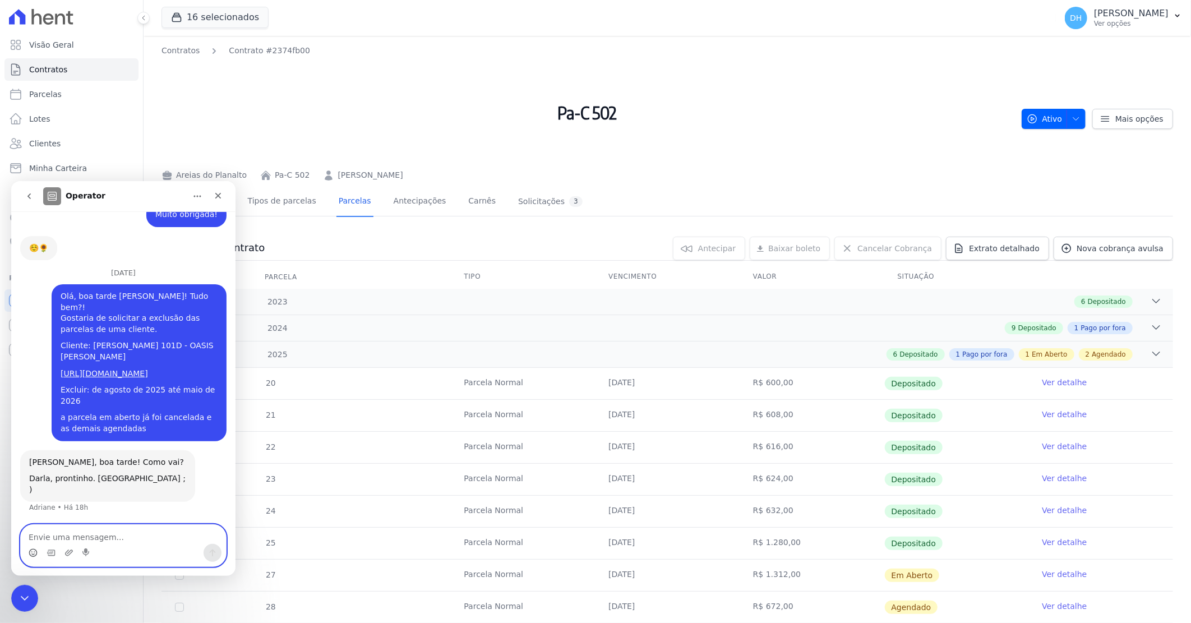
click at [32, 554] on icon "Selecionador de Emoji" at bounding box center [33, 554] width 2 height 1
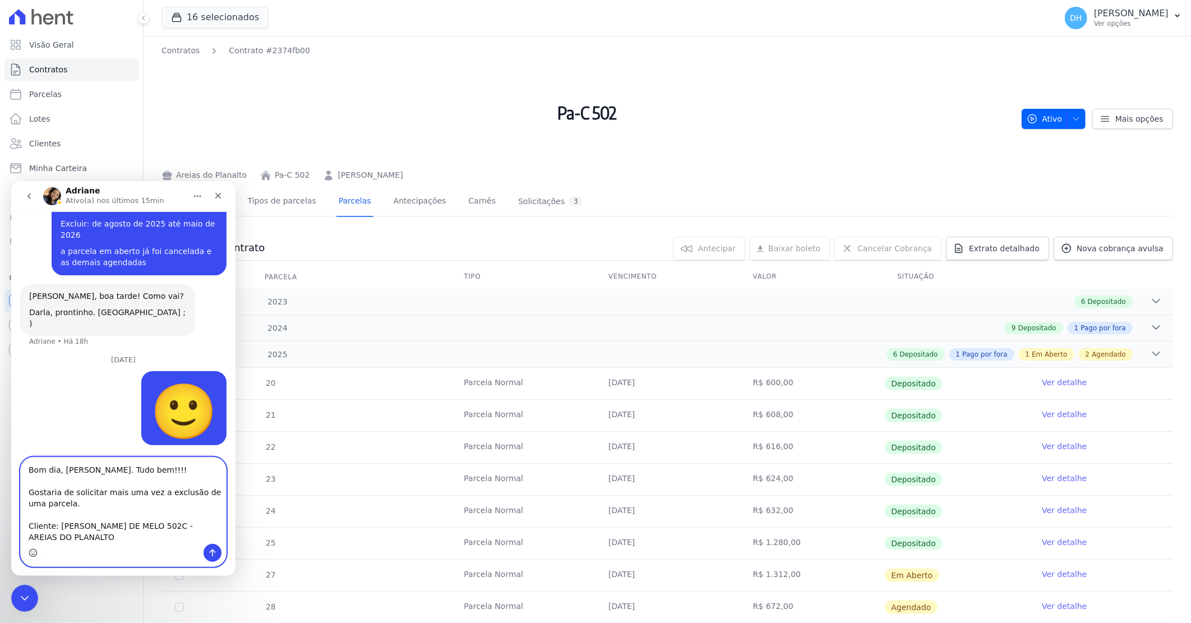
scroll to position [19, 0]
click at [33, 536] on textarea "Bom dia, Adriane. Tudo bem!!!! Gostaria de solicitar mais uma vez a exclusão de…" at bounding box center [123, 500] width 205 height 86
paste textarea "https://app.hent.com.br/manager/contracts/2374fb00-1104-4813-9507-d91badd8858e/…"
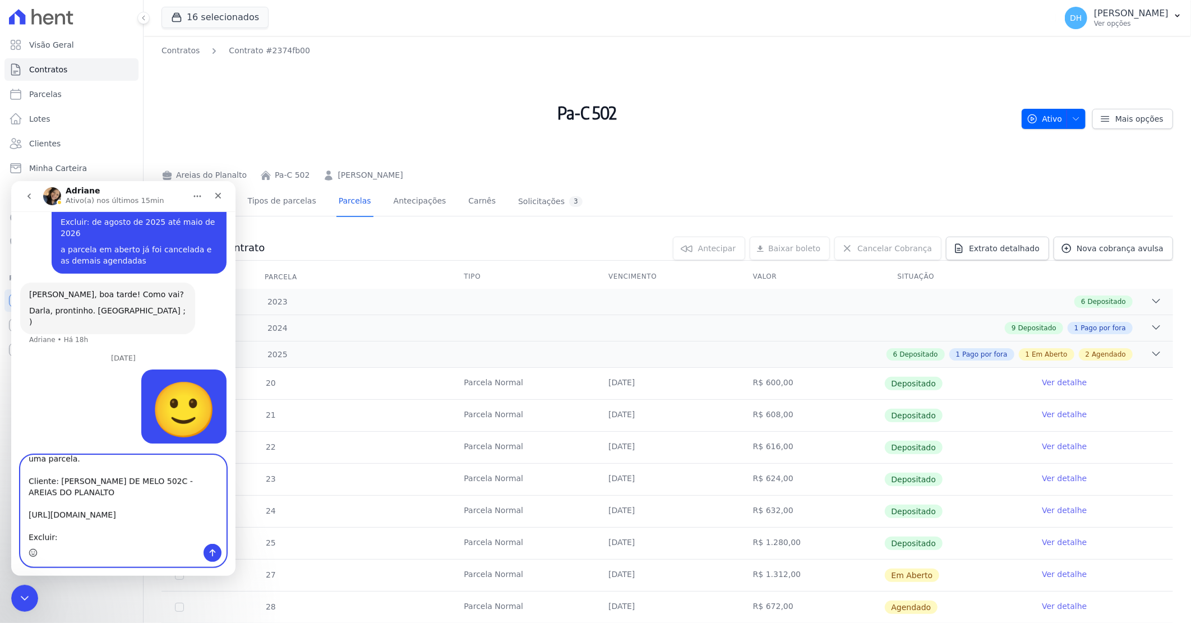
scroll to position [62, 0]
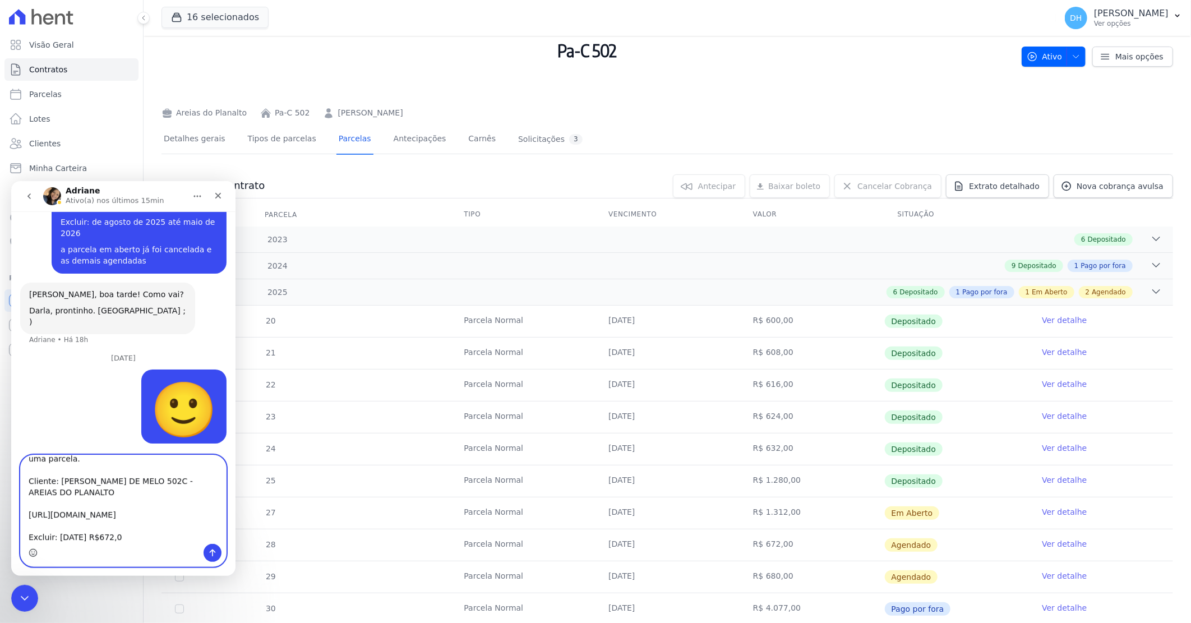
type textarea "Bom dia, Adriane. Tudo bem!!!! Gostaria de solicitar mais uma vez a exclusão de…"
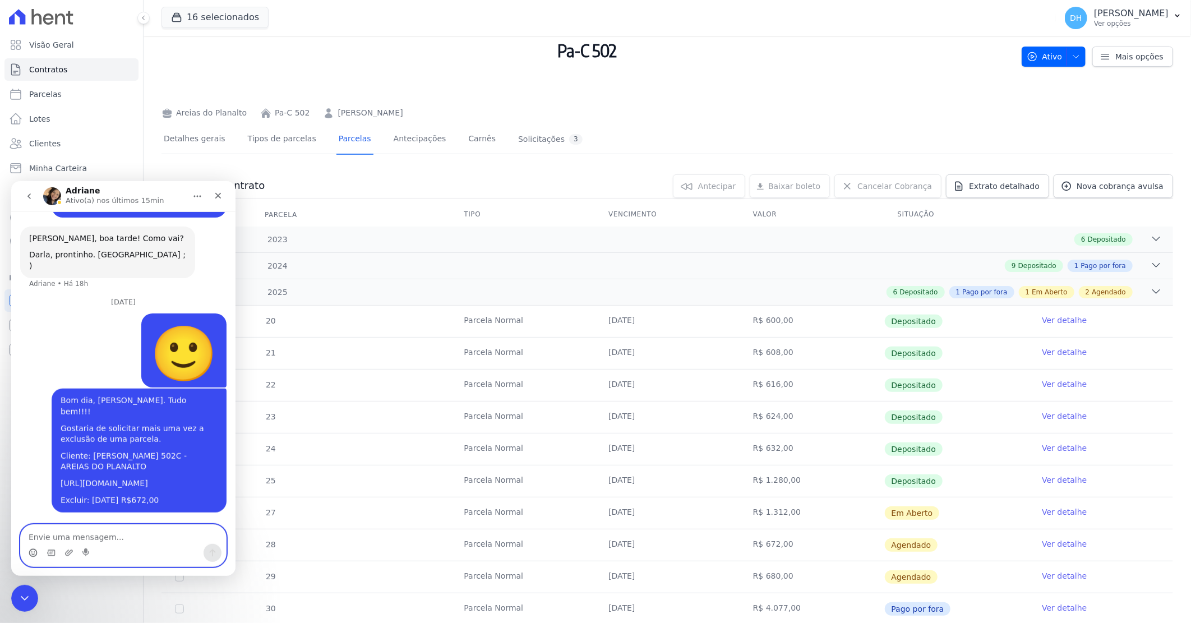
scroll to position [558, 0]
click at [17, 599] on icon "Encerramento do Messenger da Intercom" at bounding box center [22, 596] width 13 height 13
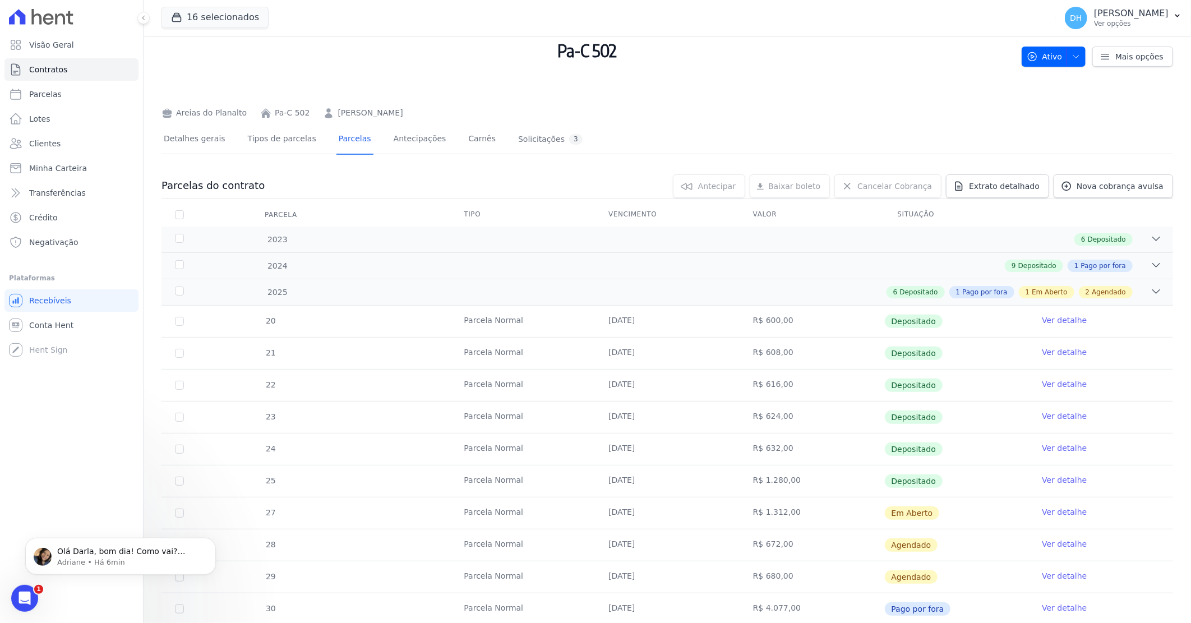
scroll to position [624, 0]
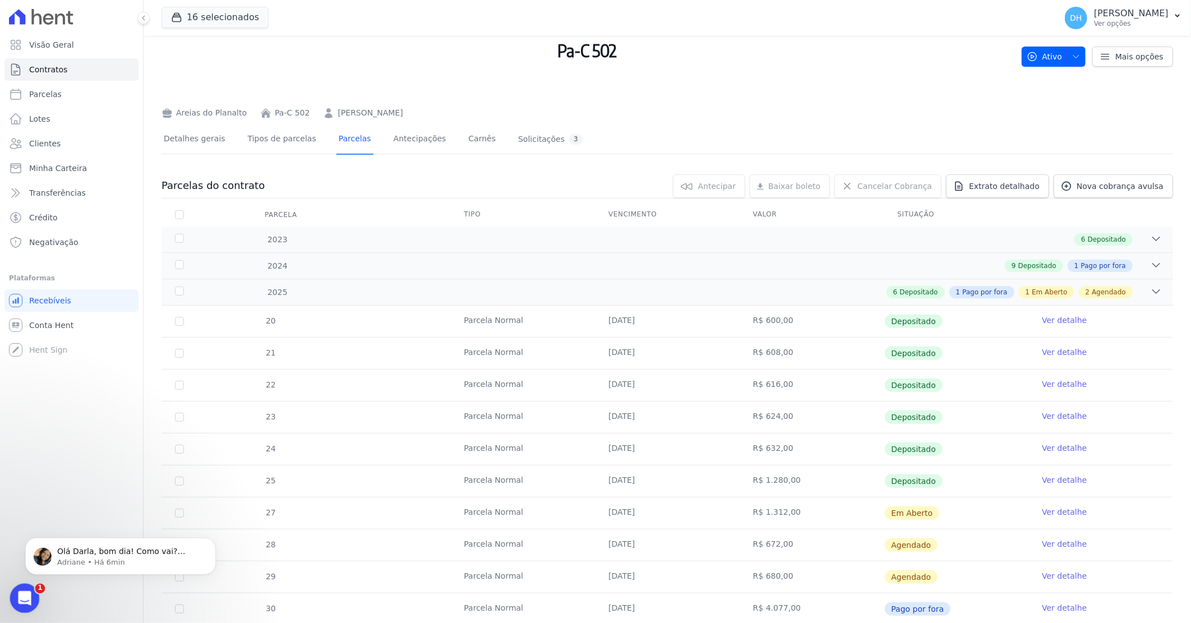
click at [17, 597] on icon "Abertura do Messenger da Intercom" at bounding box center [23, 597] width 19 height 19
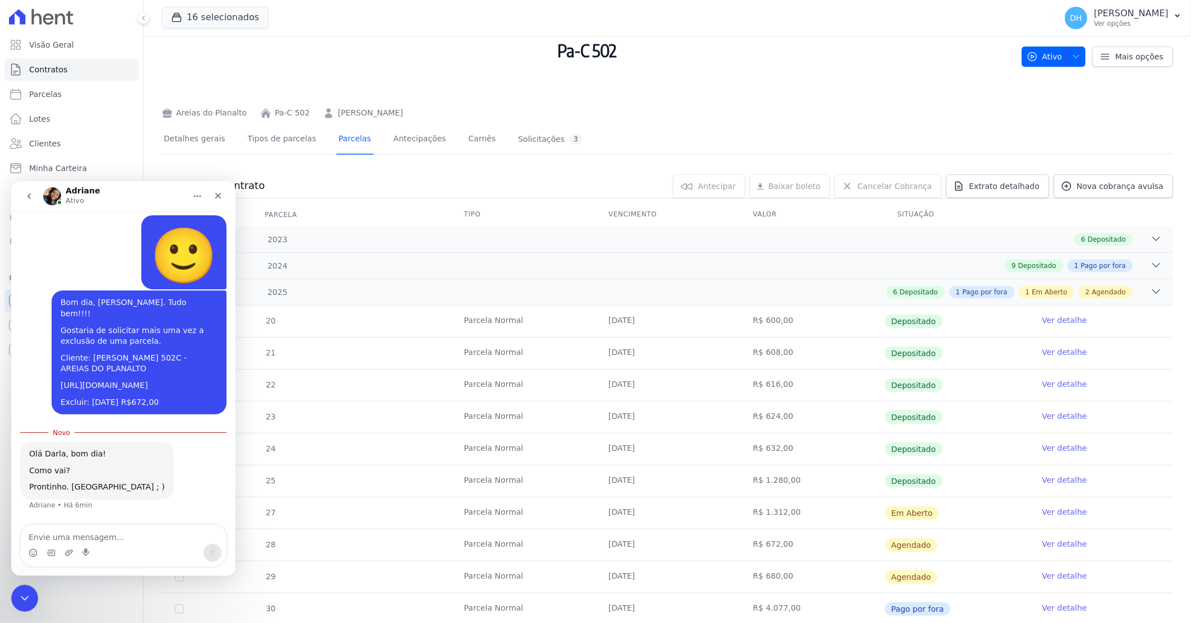
scroll to position [643, 0]
click at [52, 533] on textarea "Envie uma mensagem..." at bounding box center [123, 534] width 205 height 19
type textarea "Muito obrigada!"
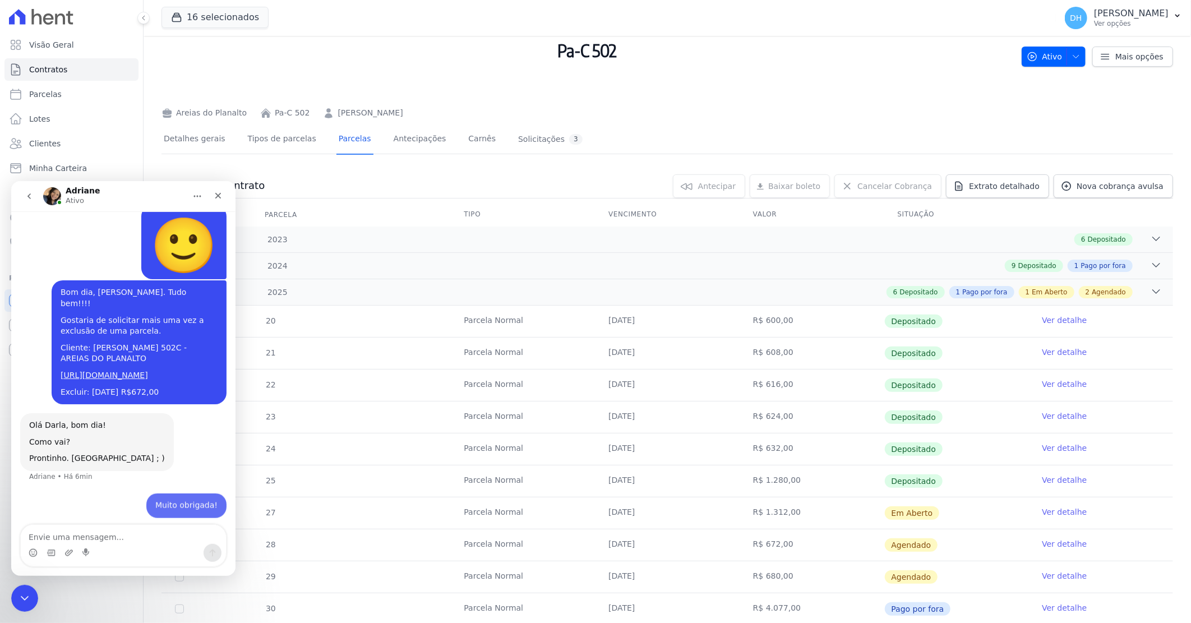
scroll to position [658, 0]
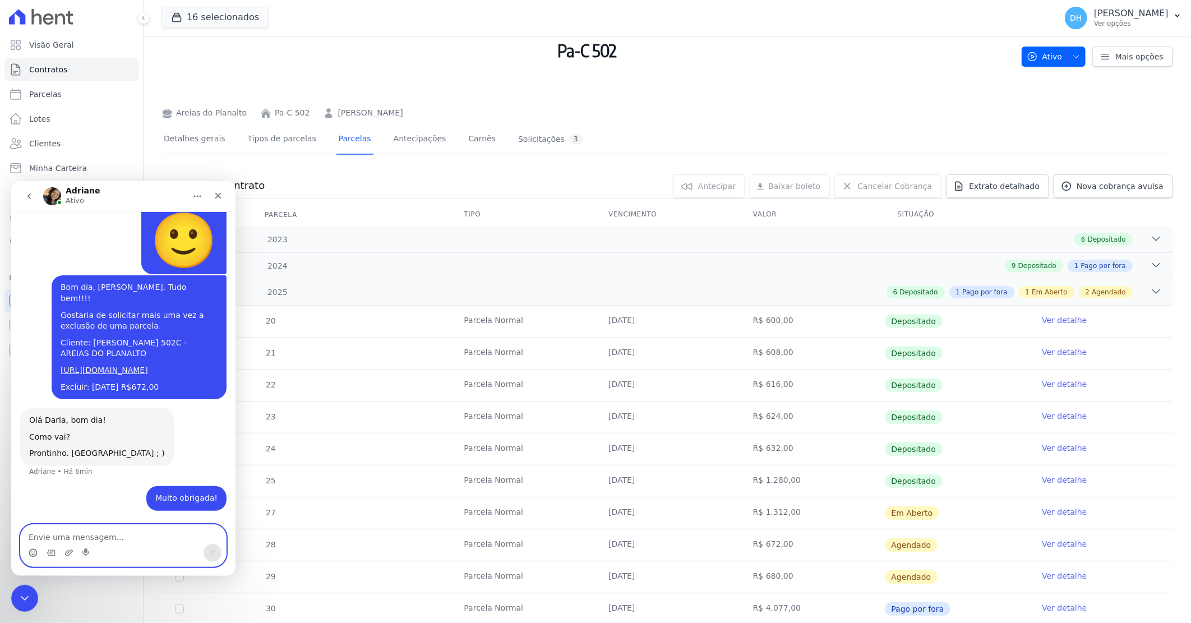
click at [30, 554] on circle "Selecionador de Emoji" at bounding box center [32, 552] width 7 height 7
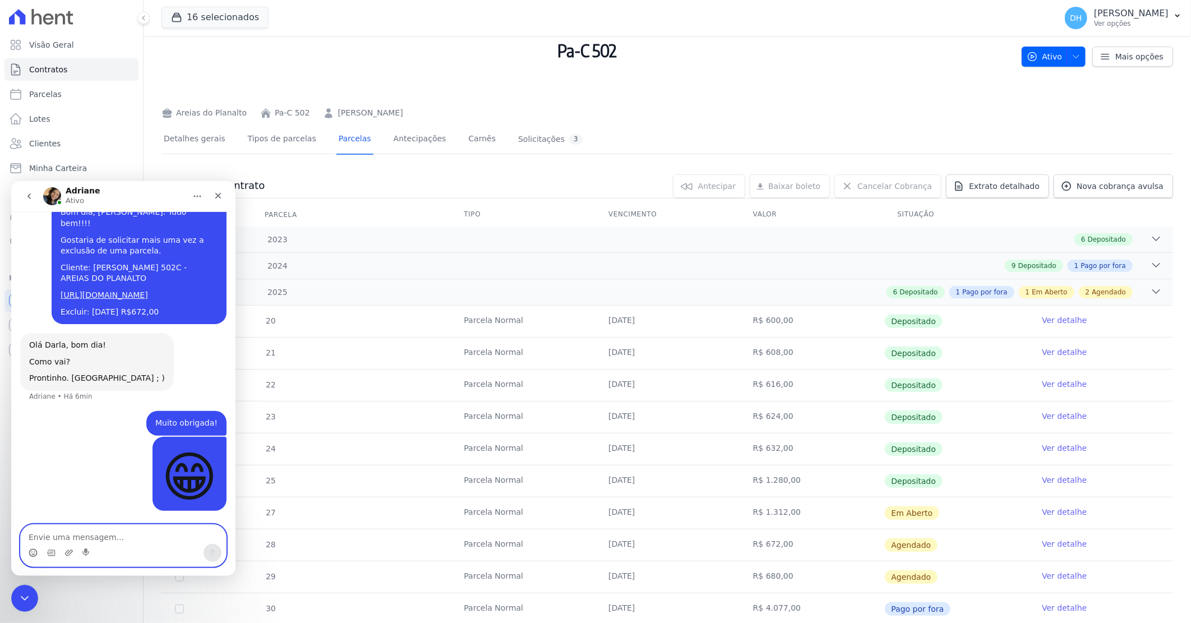
scroll to position [733, 0]
click at [17, 601] on icon "Encerramento do Messenger da Intercom" at bounding box center [22, 596] width 13 height 13
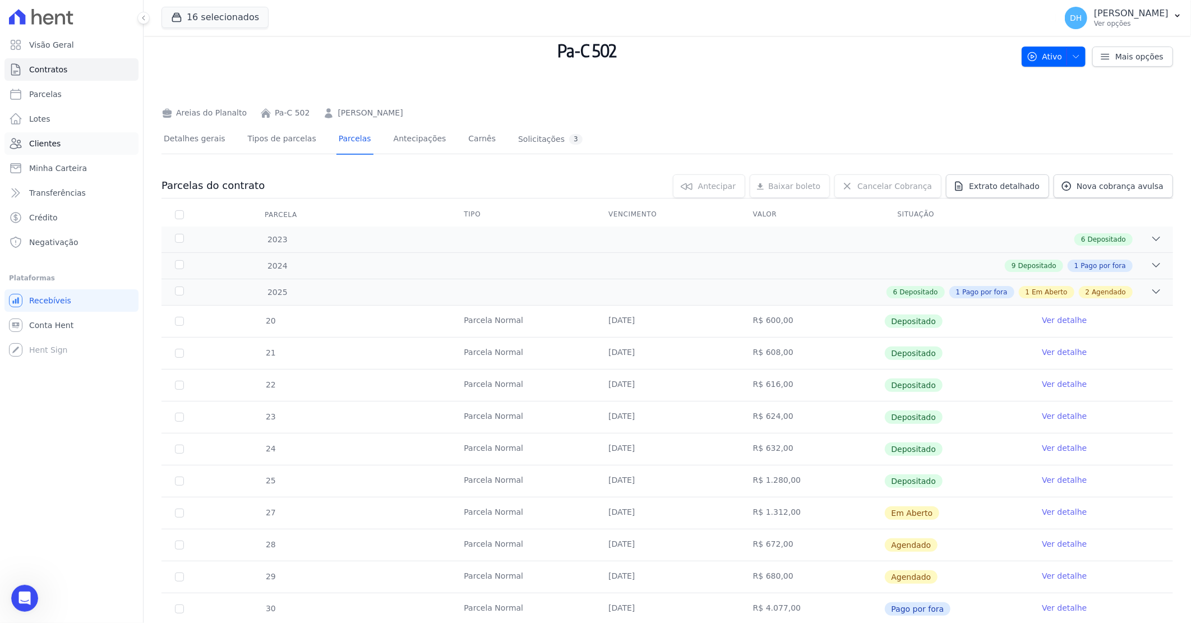
click at [62, 140] on link "Clientes" at bounding box center [71, 143] width 134 height 22
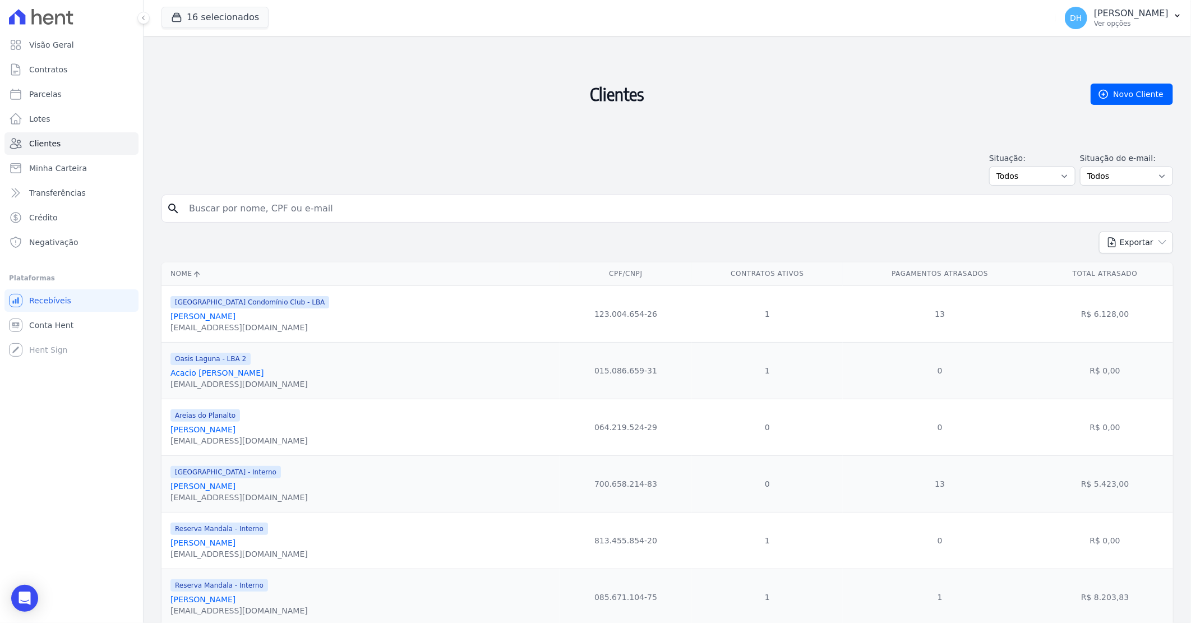
click at [215, 208] on input "search" at bounding box center [675, 208] width 986 height 22
type input "mayla"
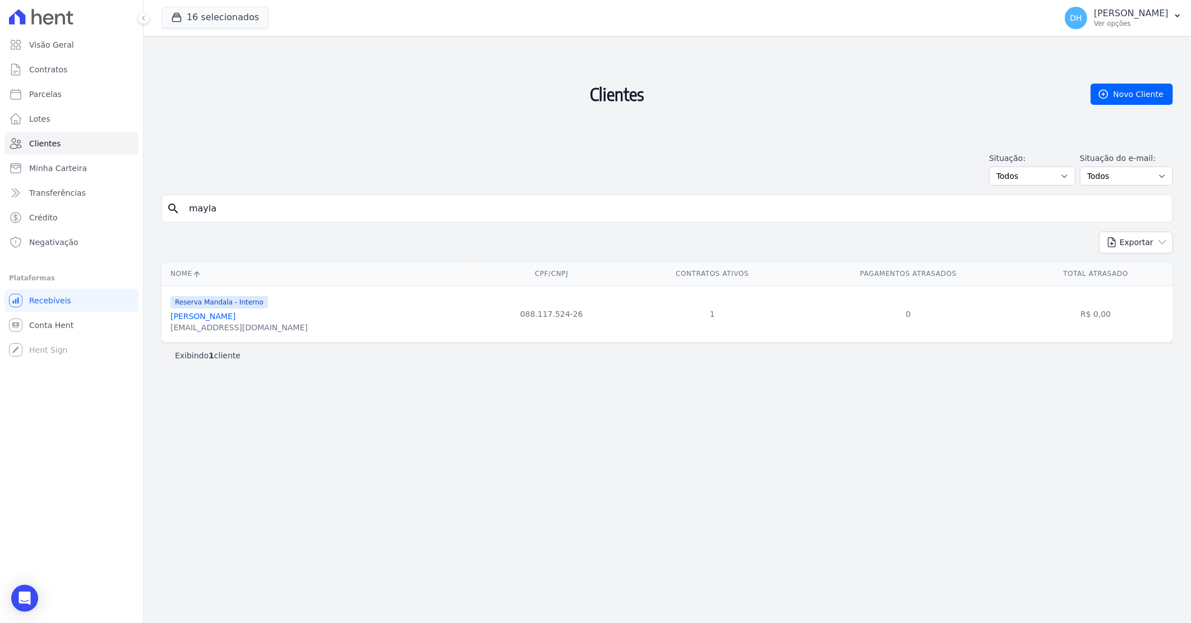
click at [233, 324] on div "maylaagnesvp@gmail.com" at bounding box center [239, 327] width 137 height 11
click at [236, 316] on link "Mayla Agnes Vicente Pereira" at bounding box center [203, 316] width 65 height 9
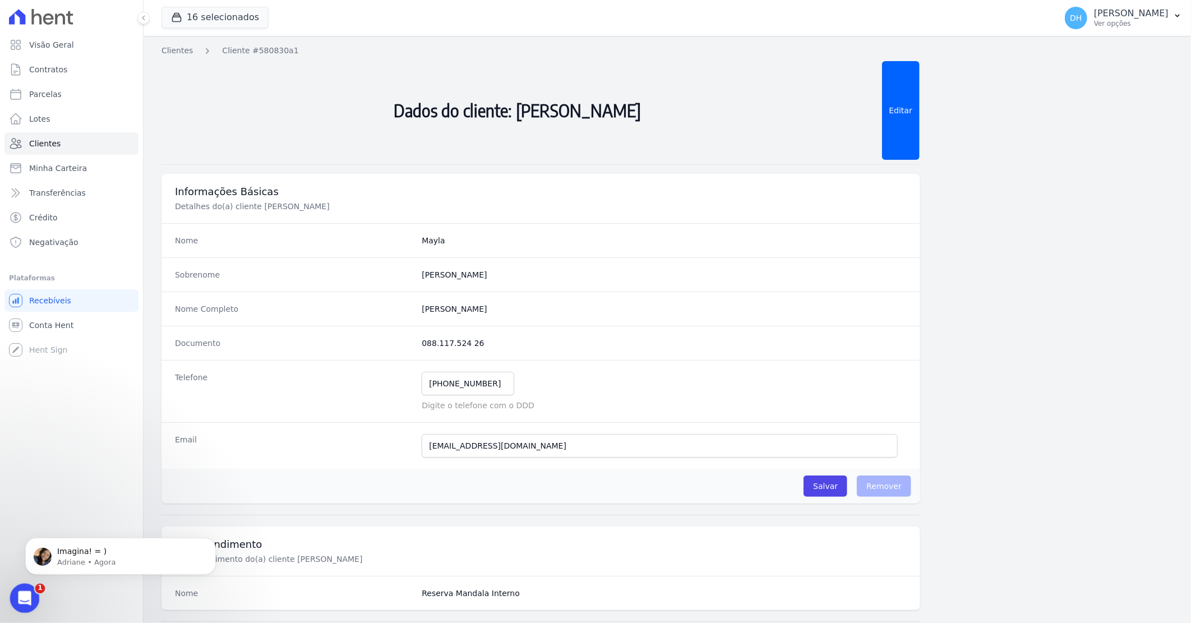
drag, startPoint x: 49, startPoint y: 1179, endPoint x: 27, endPoint y: 593, distance: 585.5
click at [29, 593] on icon "Abertura do Messenger da Intercom" at bounding box center [23, 597] width 19 height 19
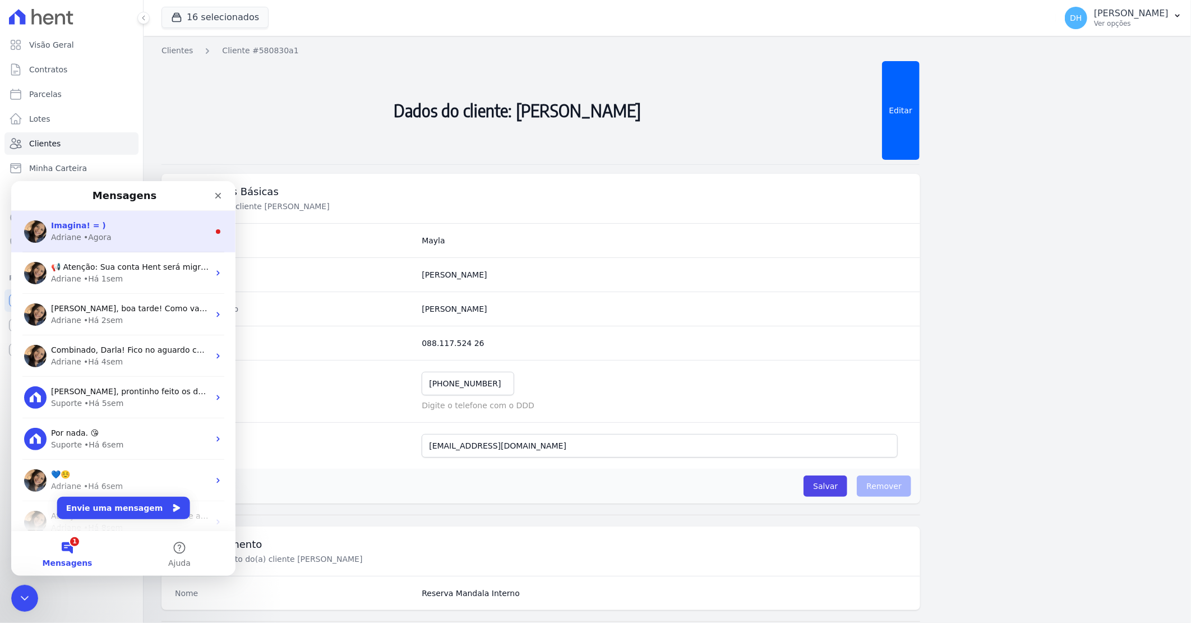
click at [114, 232] on div "Adriane • Agora" at bounding box center [130, 237] width 158 height 12
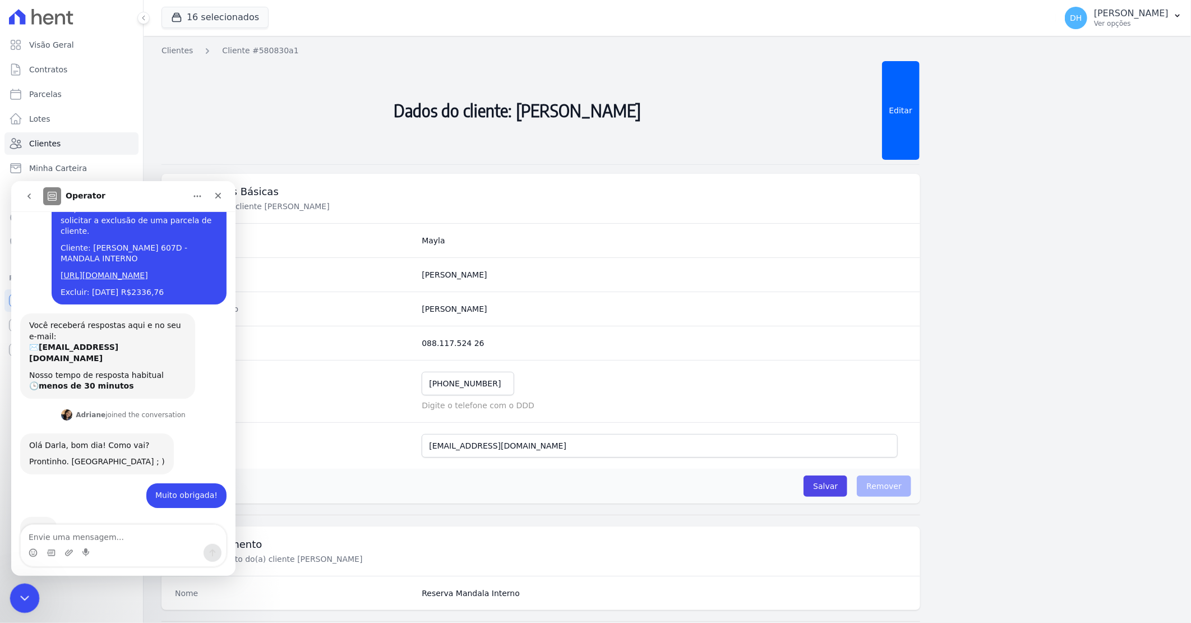
scroll to position [103, 0]
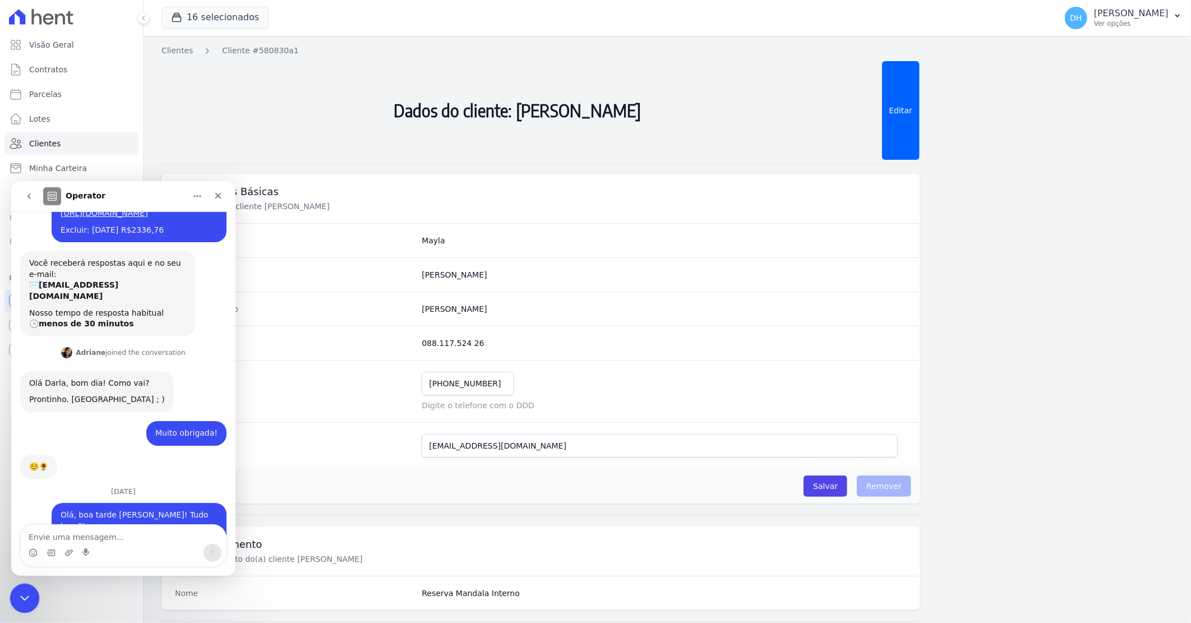
click at [22, 593] on icon "Encerramento do Messenger da Intercom" at bounding box center [22, 596] width 13 height 13
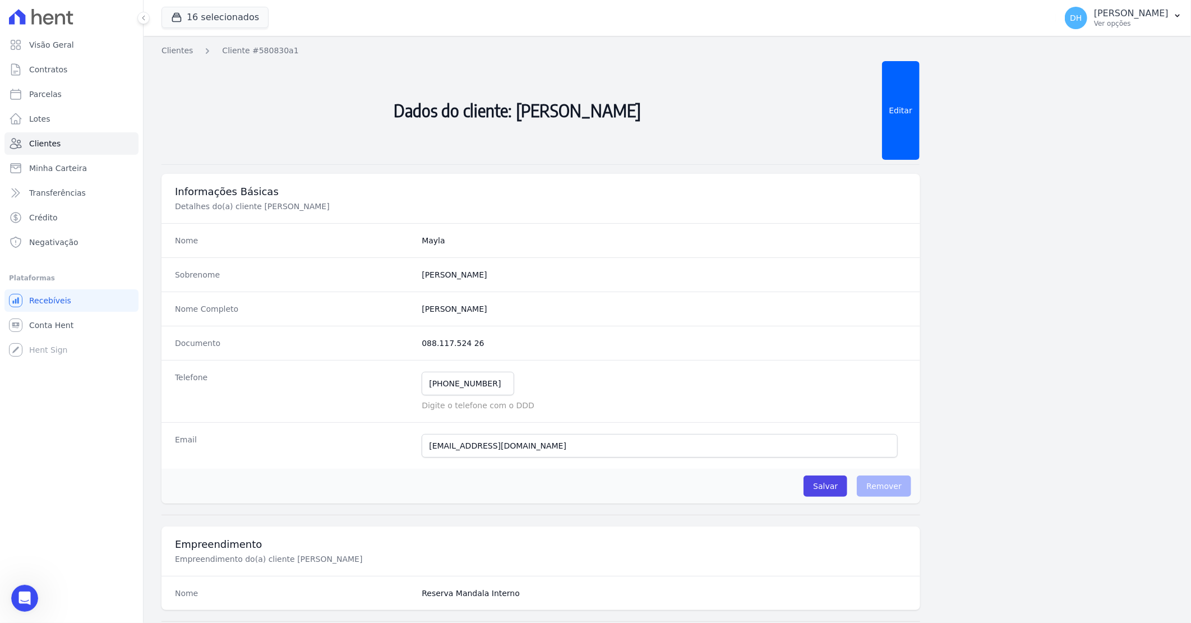
scroll to position [785, 0]
